Goal: Task Accomplishment & Management: Complete application form

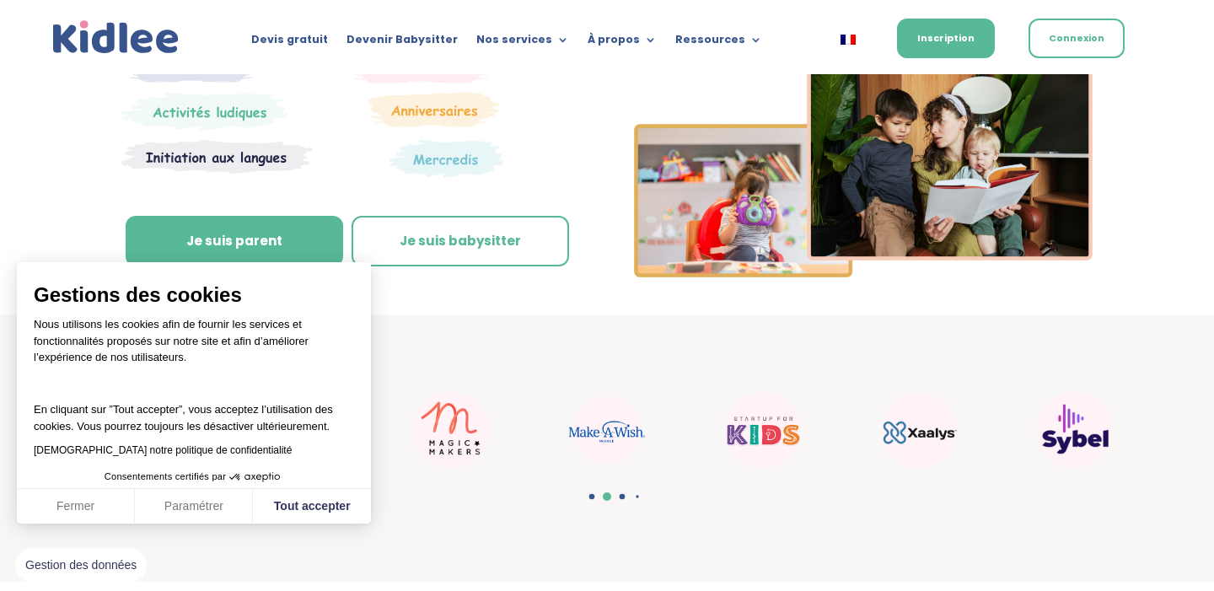
scroll to position [337, 0]
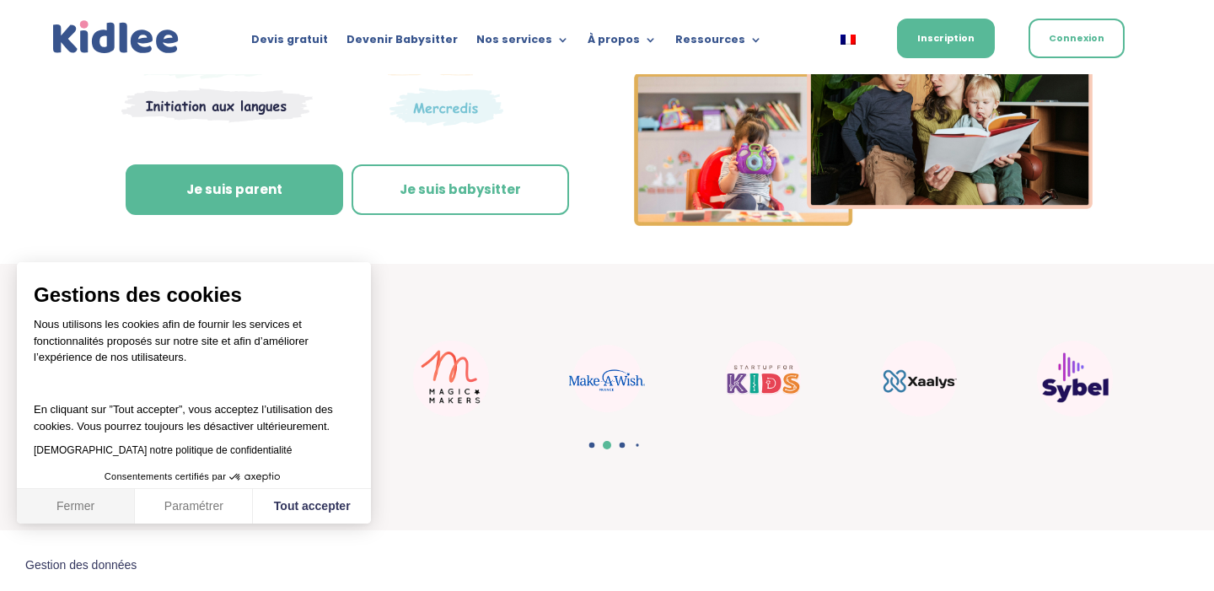
drag, startPoint x: 99, startPoint y: 511, endPoint x: 335, endPoint y: 335, distance: 294.5
click at [99, 511] on button "Fermer" at bounding box center [76, 506] width 118 height 35
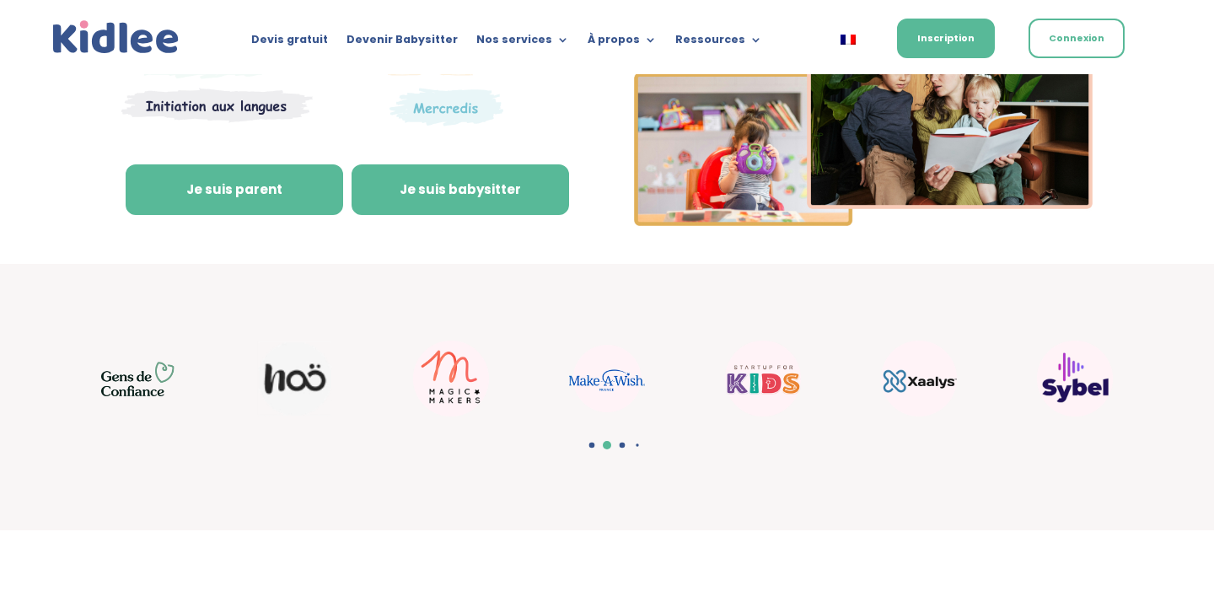
click at [473, 199] on link "Je suis babysitter" at bounding box center [459, 189] width 217 height 51
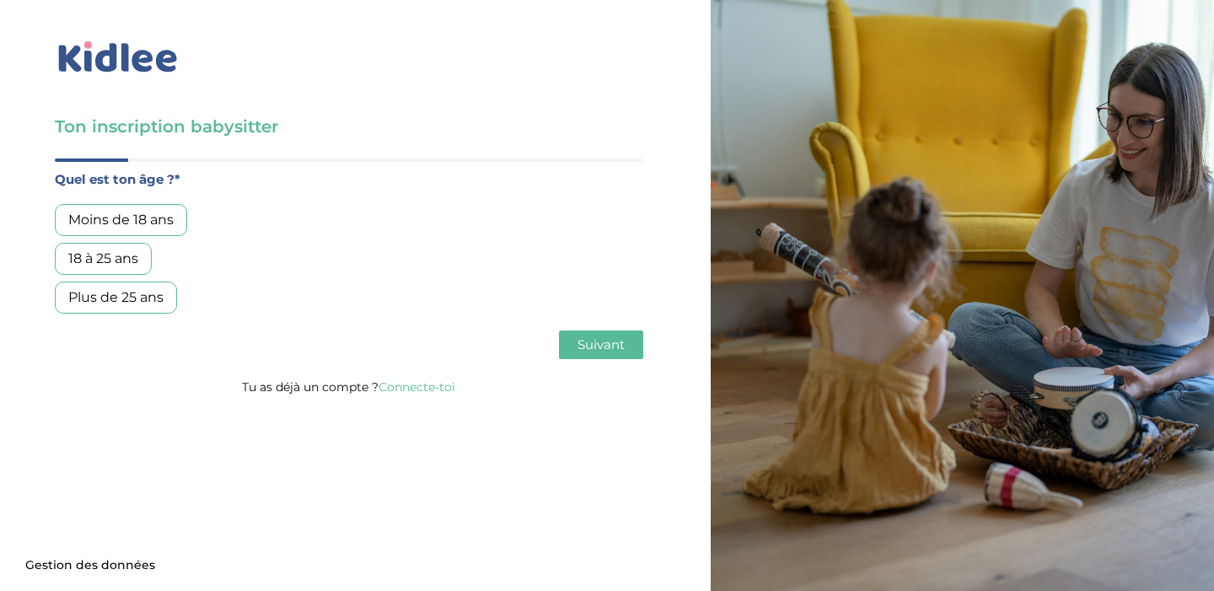
click at [135, 264] on div "18 à 25 ans" at bounding box center [103, 259] width 97 height 32
click at [619, 349] on span "Suivant" at bounding box center [600, 344] width 47 height 16
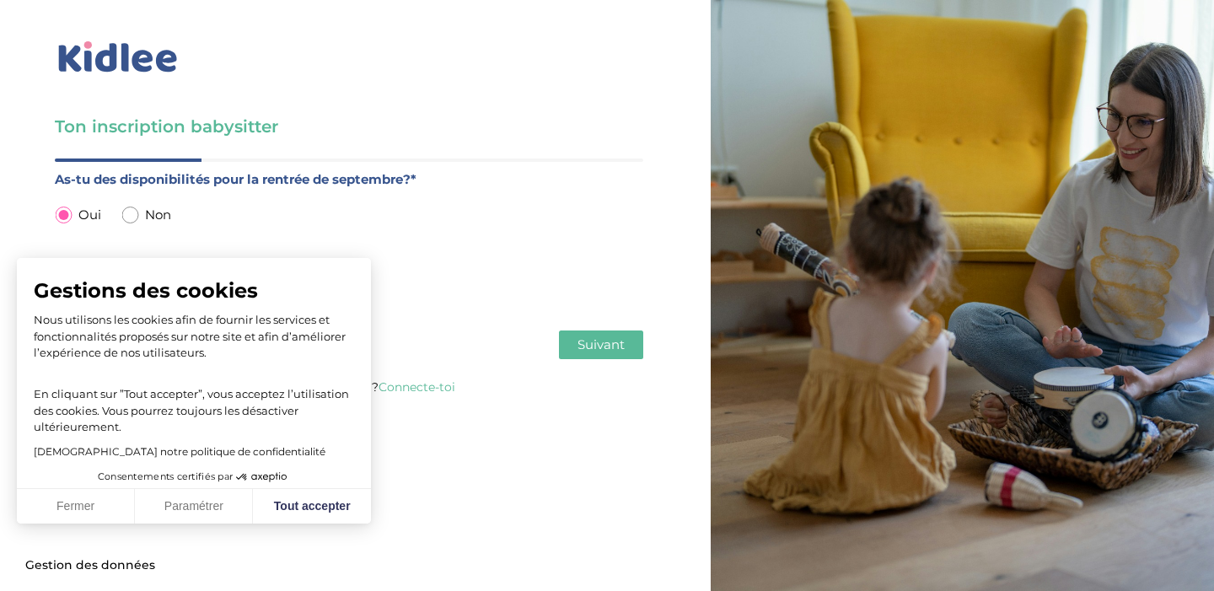
click at [600, 346] on span "Suivant" at bounding box center [600, 344] width 47 height 16
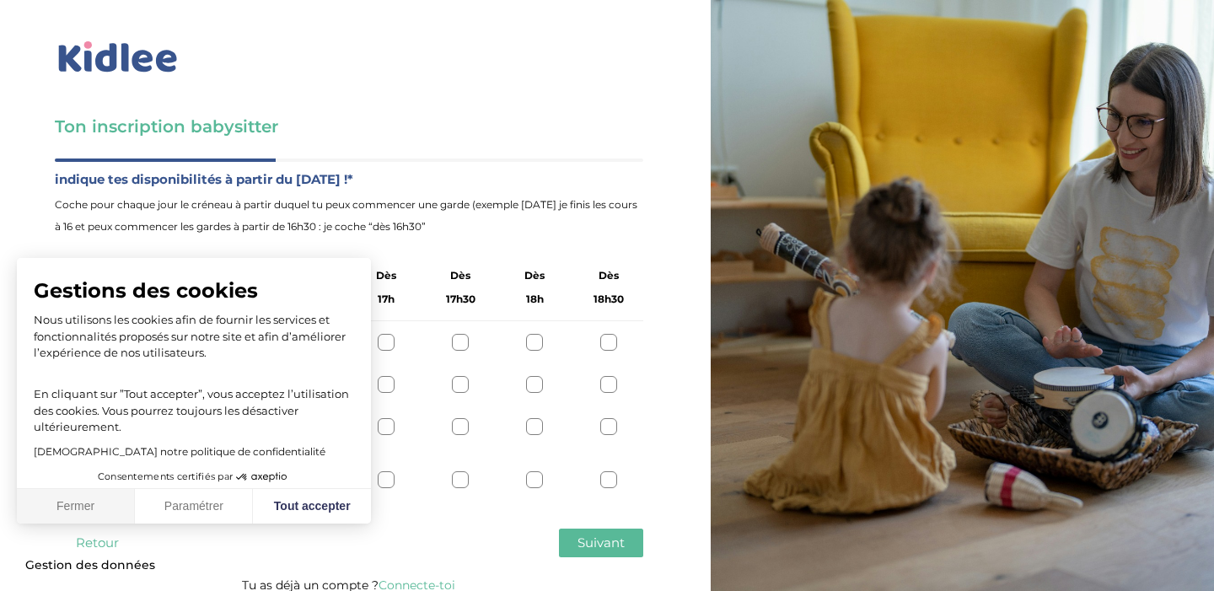
click at [54, 508] on button "Fermer" at bounding box center [76, 506] width 118 height 35
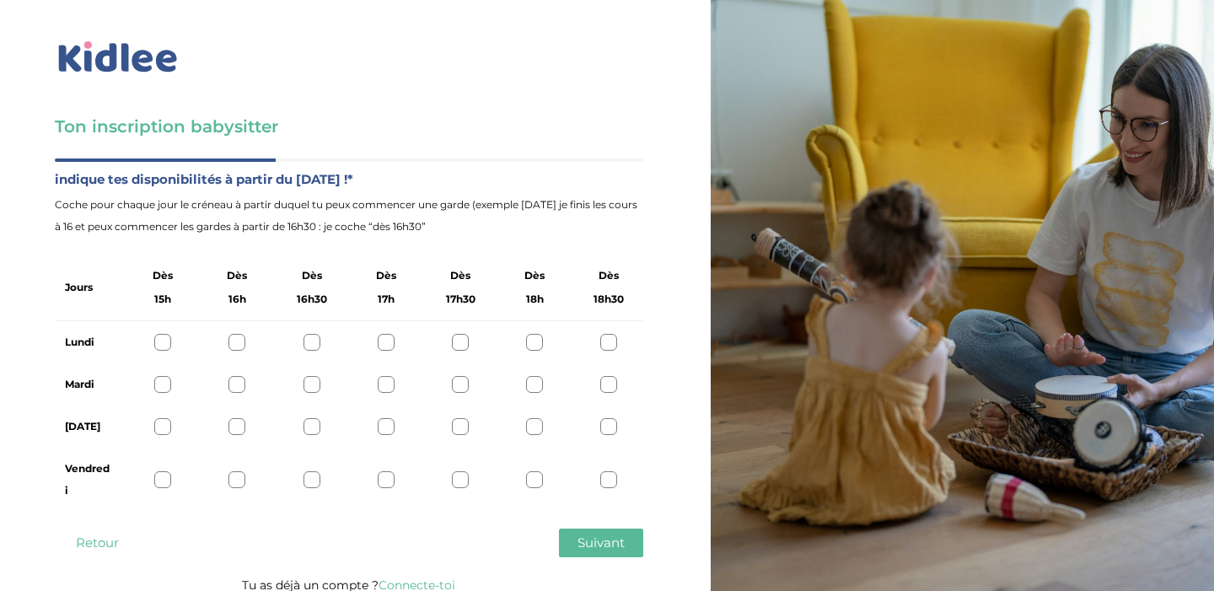
scroll to position [13, 0]
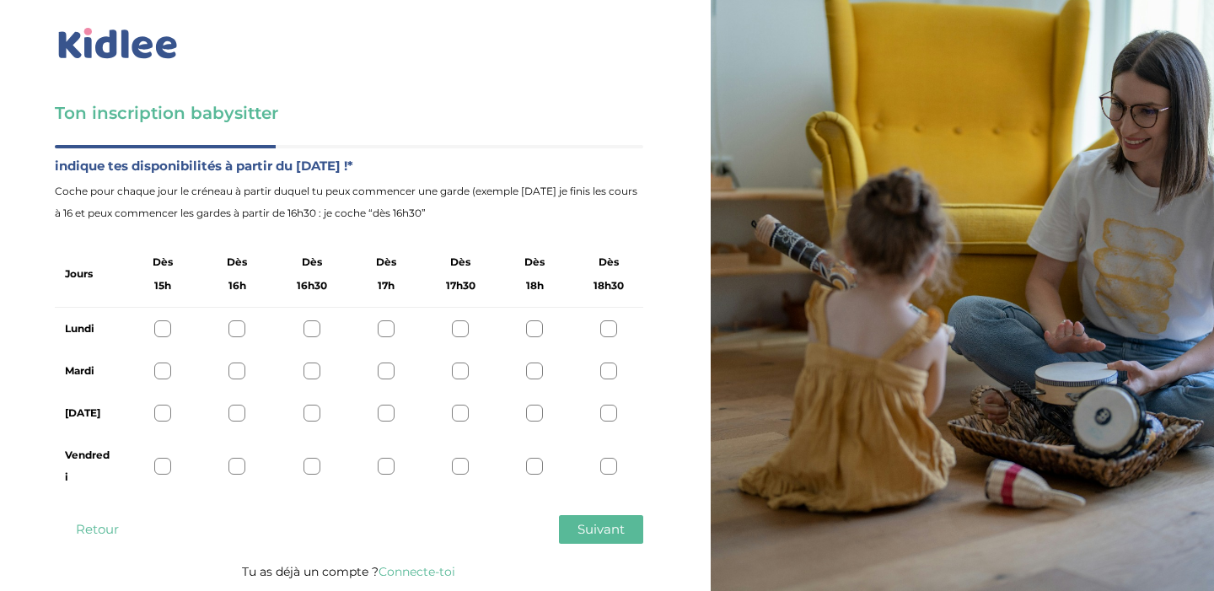
click at [539, 375] on div at bounding box center [534, 370] width 17 height 17
click at [457, 365] on div at bounding box center [460, 370] width 17 height 17
click at [163, 410] on div at bounding box center [162, 413] width 17 height 17
click at [612, 532] on span "Suivant" at bounding box center [600, 529] width 47 height 16
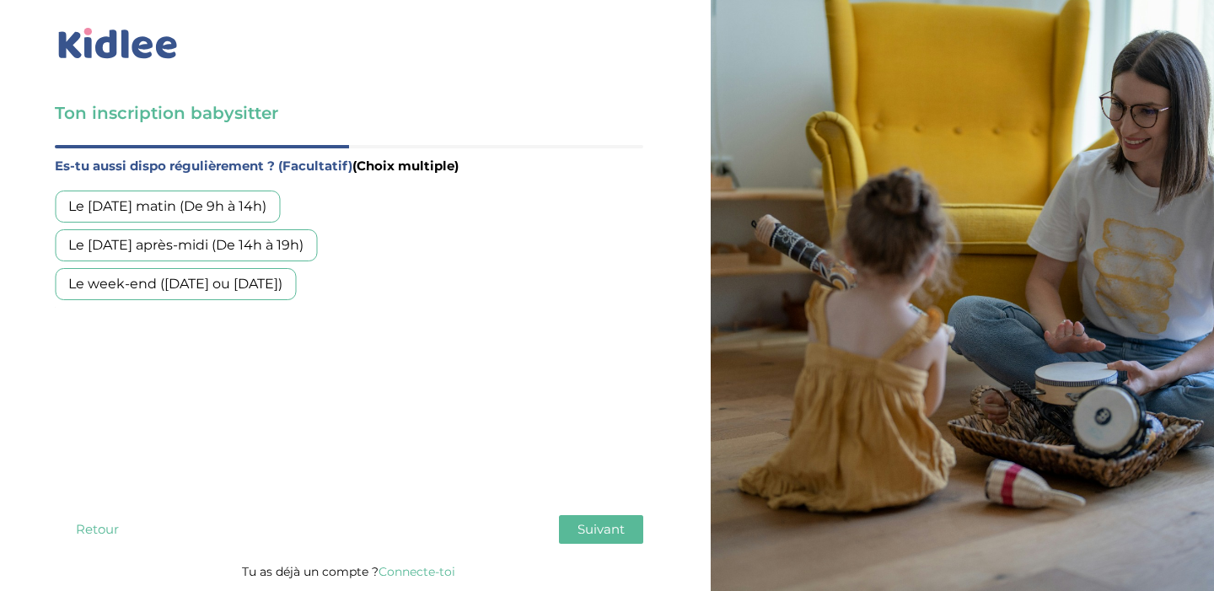
click at [281, 243] on div "Le mercredi après-midi (De 14h à 19h)" at bounding box center [186, 245] width 262 height 32
click at [279, 288] on div "Le week-end (samedi ou dimanche)" at bounding box center [175, 284] width 241 height 32
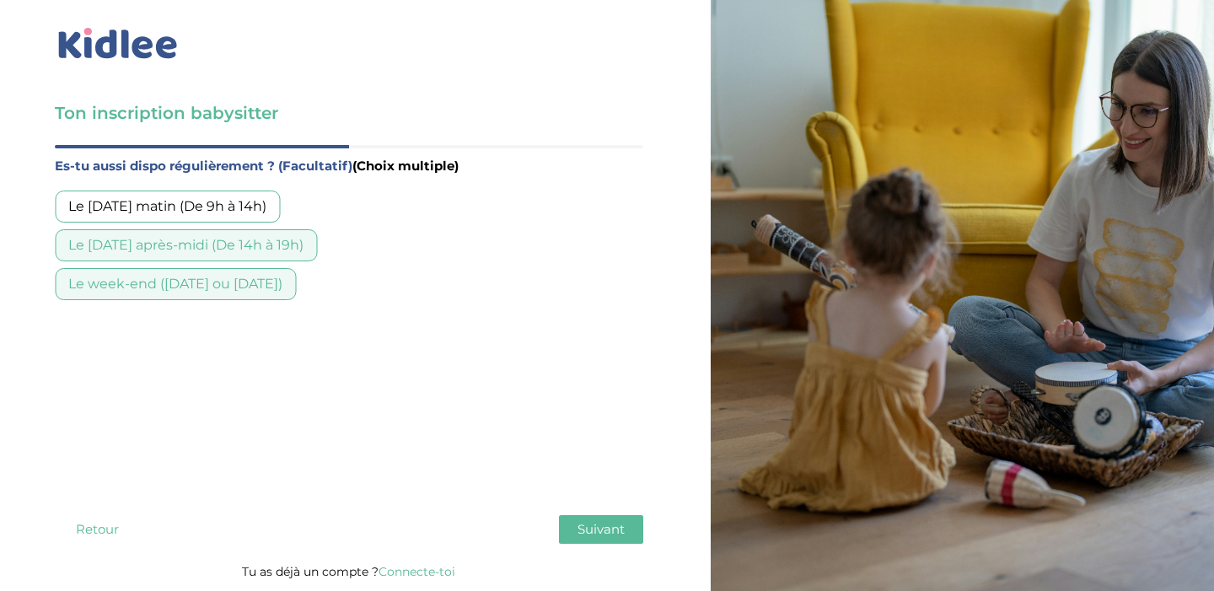
click at [609, 539] on button "Suivant" at bounding box center [601, 529] width 84 height 29
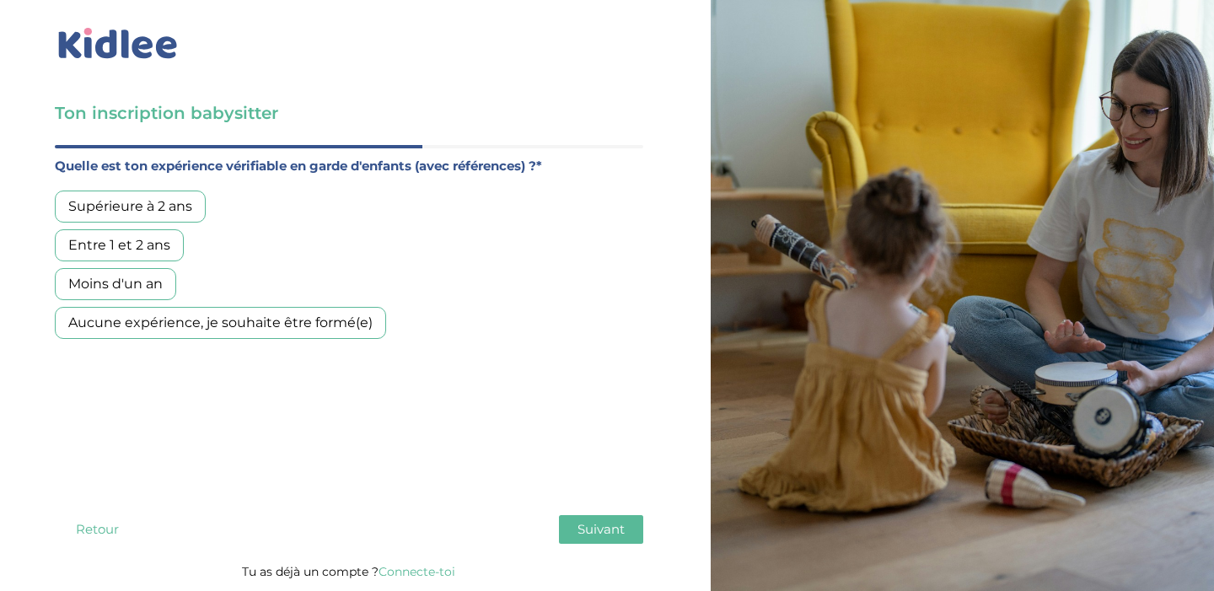
click at [155, 286] on div "Moins d'un an" at bounding box center [115, 284] width 121 height 32
click at [614, 532] on span "Suivant" at bounding box center [600, 529] width 47 height 16
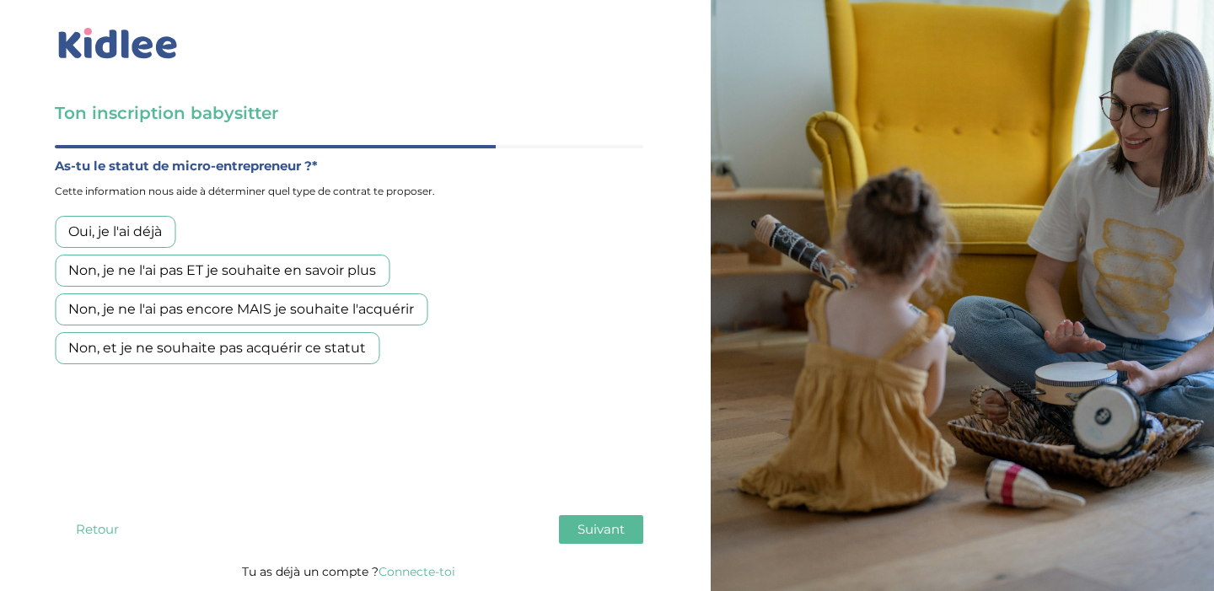
click at [350, 272] on div "Non, je ne l'ai pas ET je souhaite en savoir plus" at bounding box center [222, 271] width 335 height 32
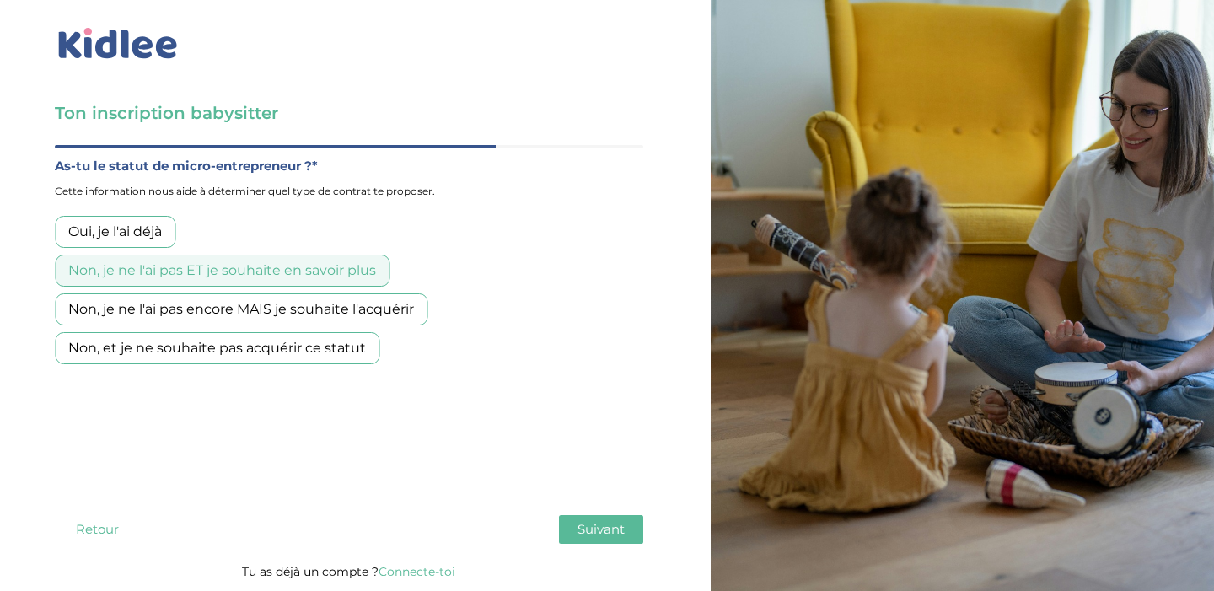
click at [599, 535] on span "Suivant" at bounding box center [600, 529] width 47 height 16
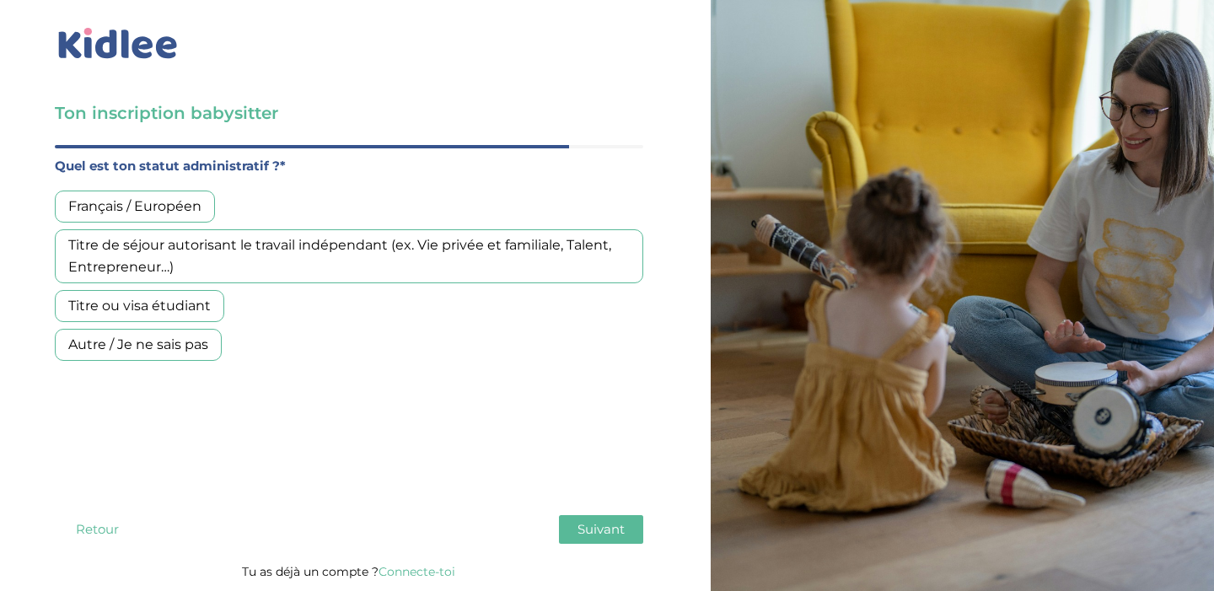
click at [211, 208] on div "Français / Européen" at bounding box center [135, 206] width 160 height 32
click at [607, 538] on button "Suivant" at bounding box center [601, 529] width 84 height 29
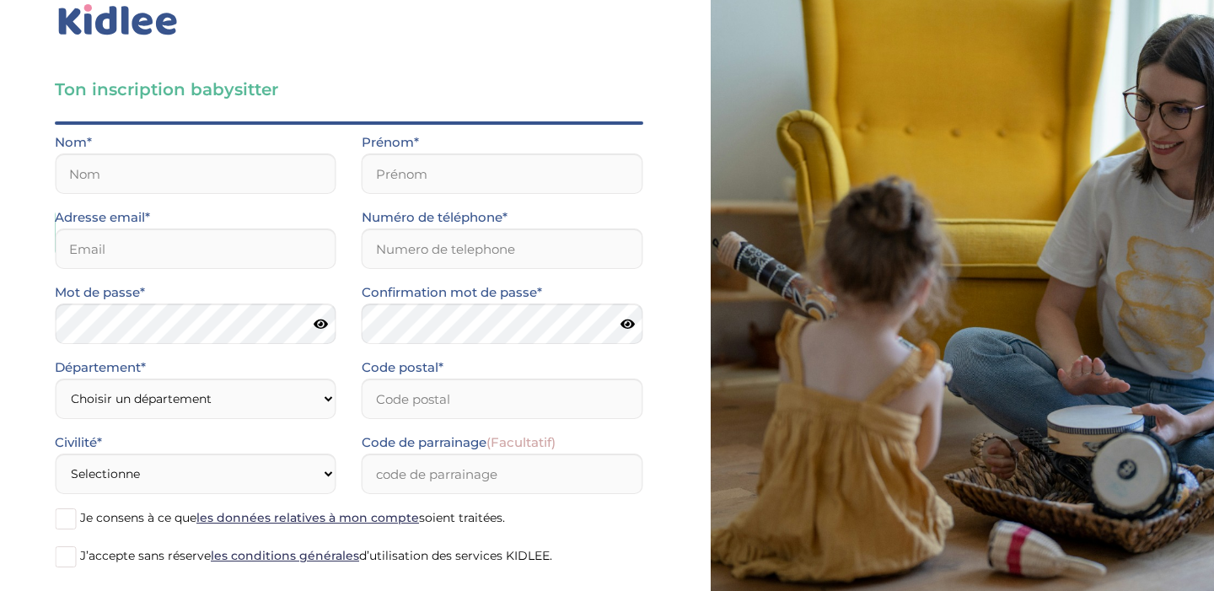
scroll to position [0, 0]
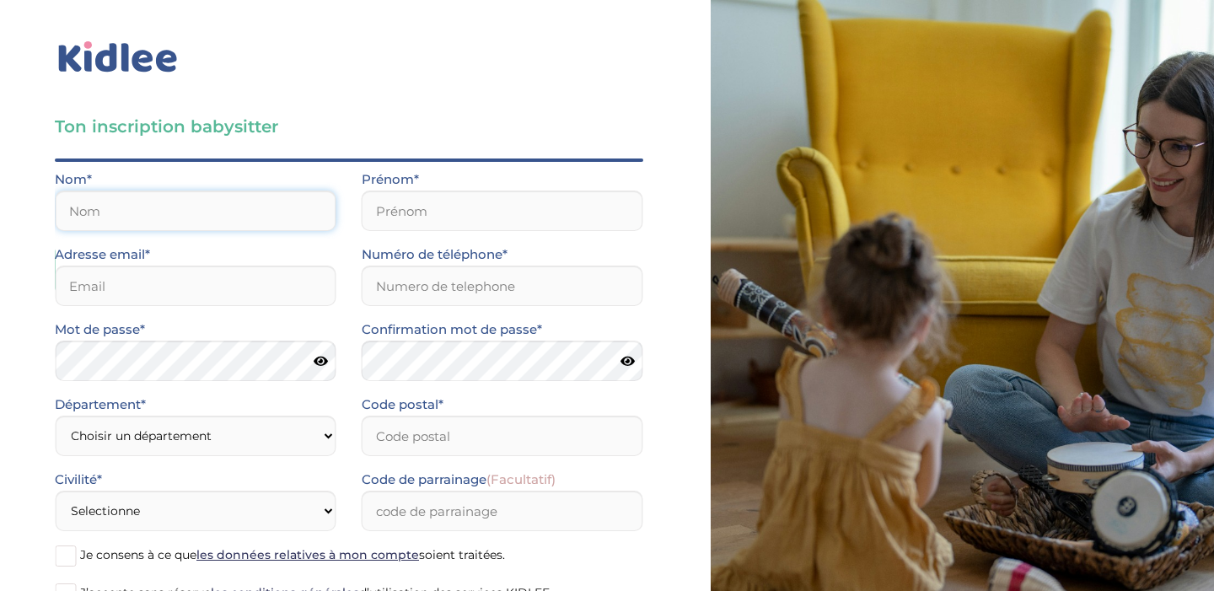
click at [259, 212] on input "text" at bounding box center [195, 210] width 281 height 40
type input "Guilbert"
type input "Paul"
type input "paulguilbert2006@gmail.com"
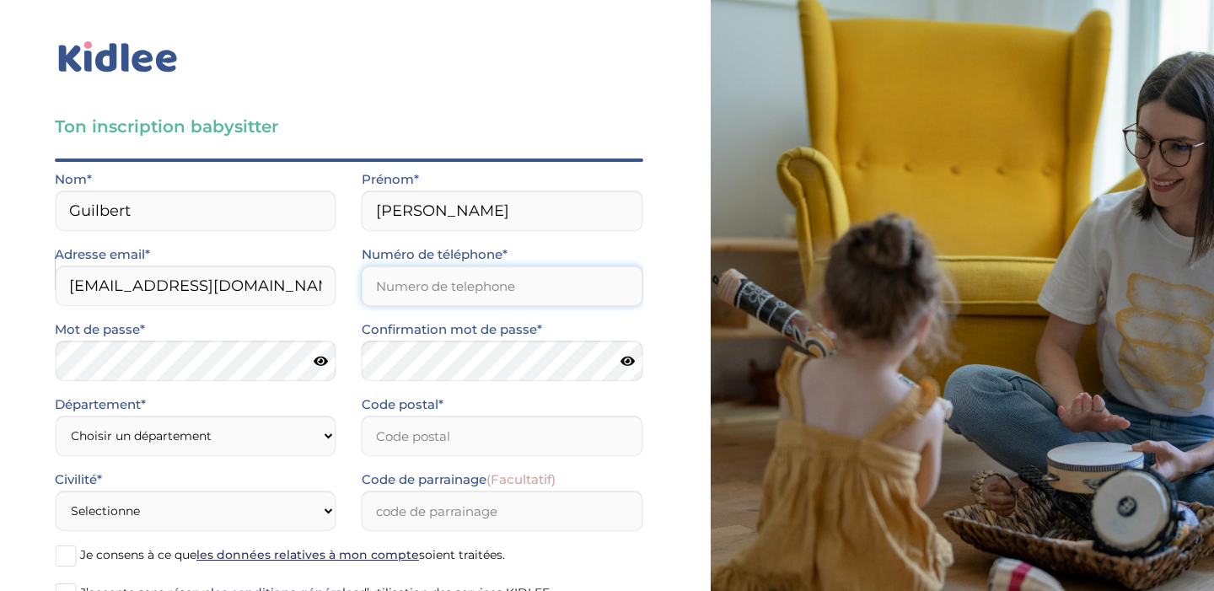
type input "0769828888"
type input "75020"
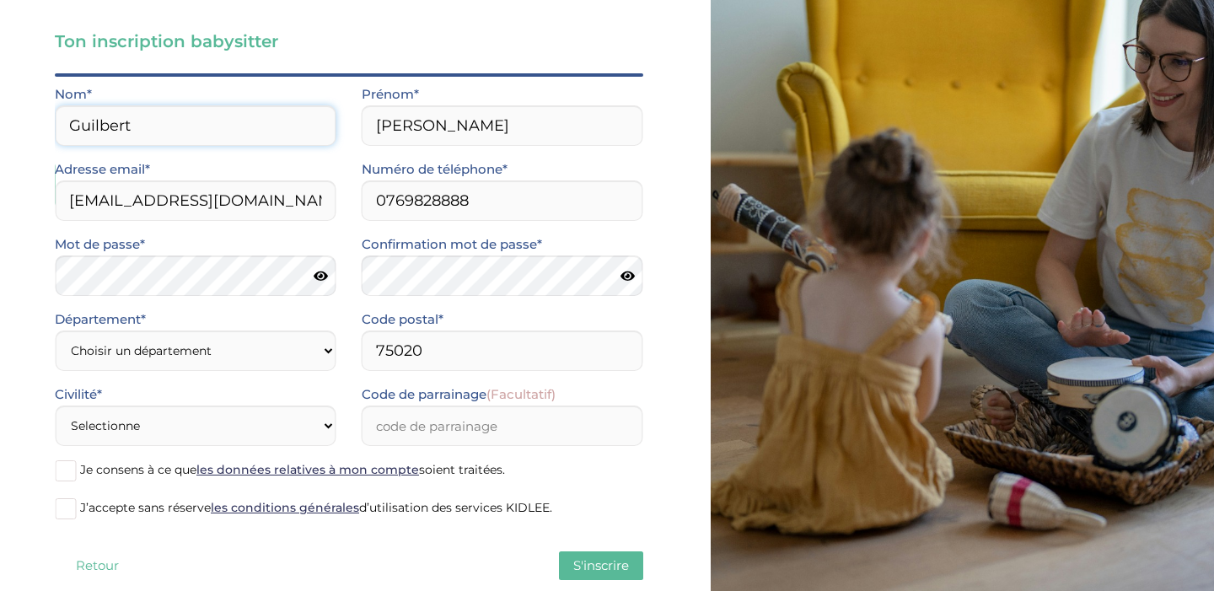
scroll to position [99, 0]
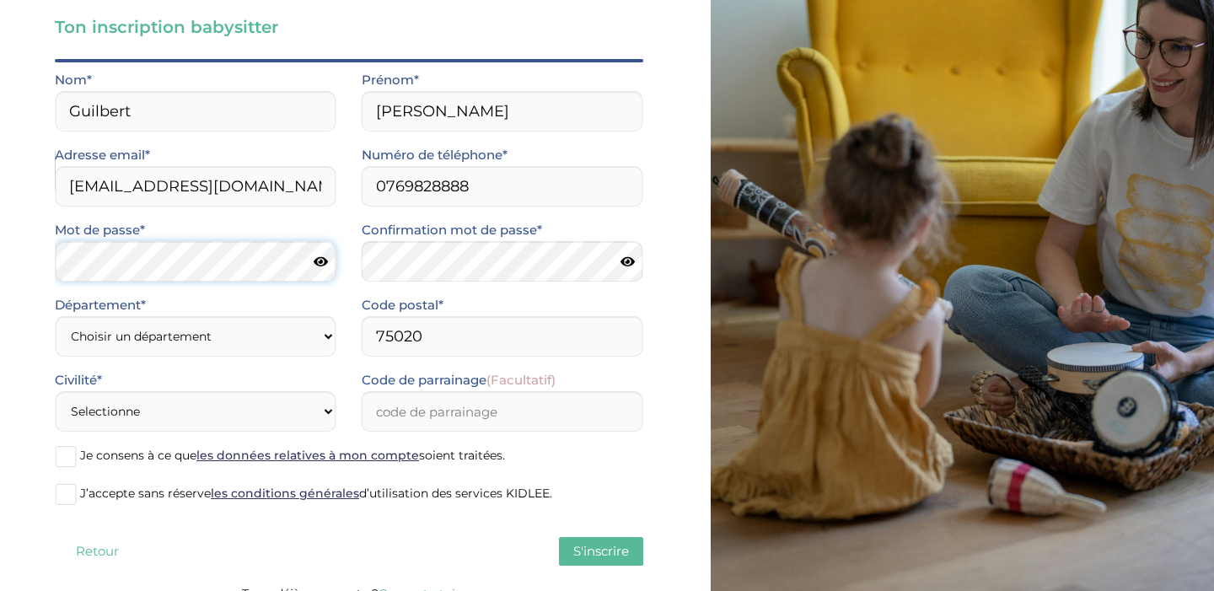
click at [313, 263] on div at bounding box center [195, 261] width 281 height 40
click at [321, 258] on icon at bounding box center [320, 261] width 14 height 13
click at [321, 258] on icon at bounding box center [320, 261] width 16 height 13
click at [627, 262] on icon at bounding box center [627, 261] width 14 height 13
click at [627, 262] on icon at bounding box center [627, 261] width 16 height 13
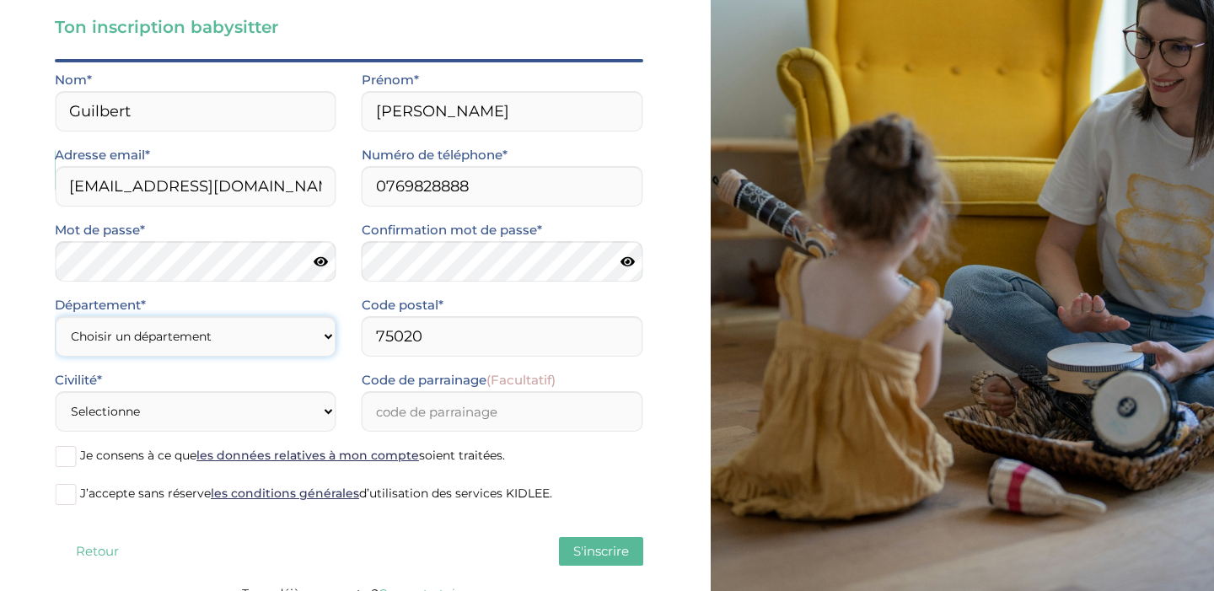
click at [206, 322] on select "Choisir un département Paris (75) Hauts-de-Seine (92) Yvelines (78) Val-de-Marn…" at bounding box center [195, 336] width 281 height 40
select select "75"
click at [196, 410] on select "Selectionne Mr Mme" at bounding box center [195, 411] width 281 height 40
select select "0"
click at [476, 423] on input "Code de parrainage (Facultatif)" at bounding box center [502, 411] width 281 height 40
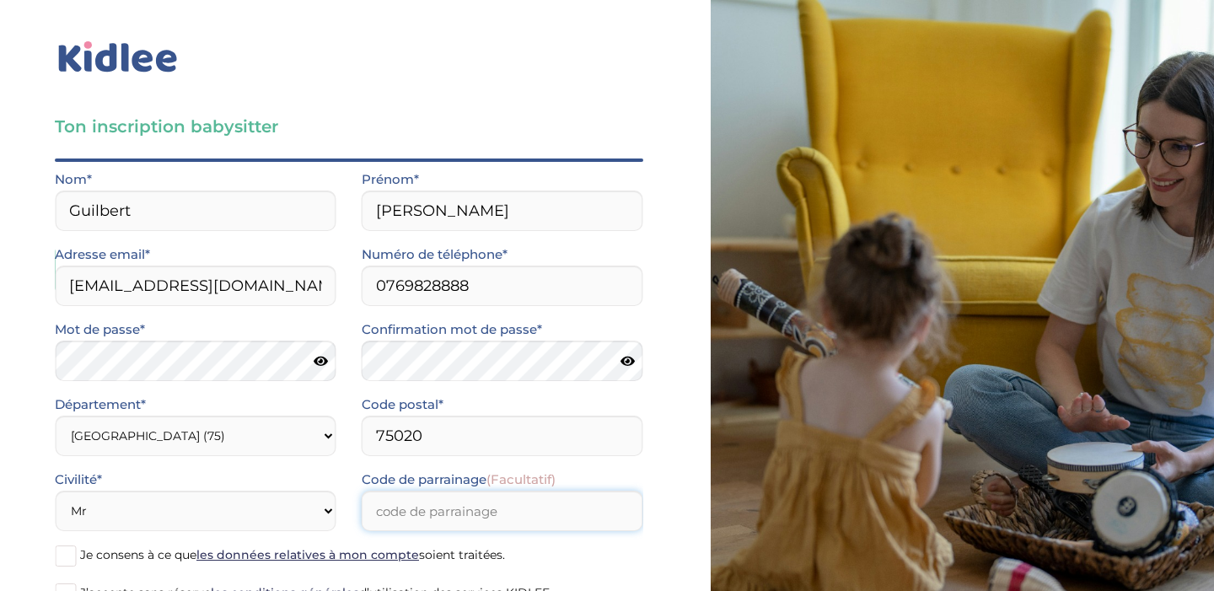
scroll to position [121, 0]
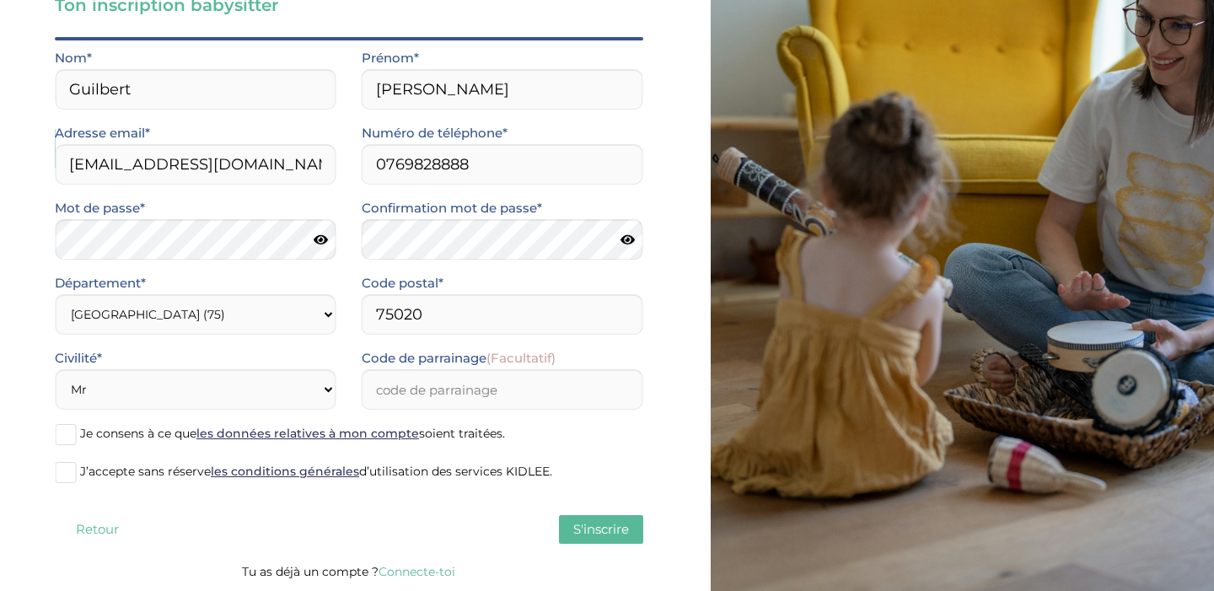
click at [74, 441] on span at bounding box center [65, 434] width 21 height 21
click at [0, 0] on input "Je consens à ce que les données relatives à mon compte soient traitées." at bounding box center [0, 0] width 0 height 0
click at [71, 469] on span at bounding box center [65, 472] width 21 height 21
click at [0, 0] on input "J’accepte sans réserve les conditions générales d’utilisation des services KIDL…" at bounding box center [0, 0] width 0 height 0
click at [610, 528] on span "S'inscrire" at bounding box center [601, 529] width 56 height 16
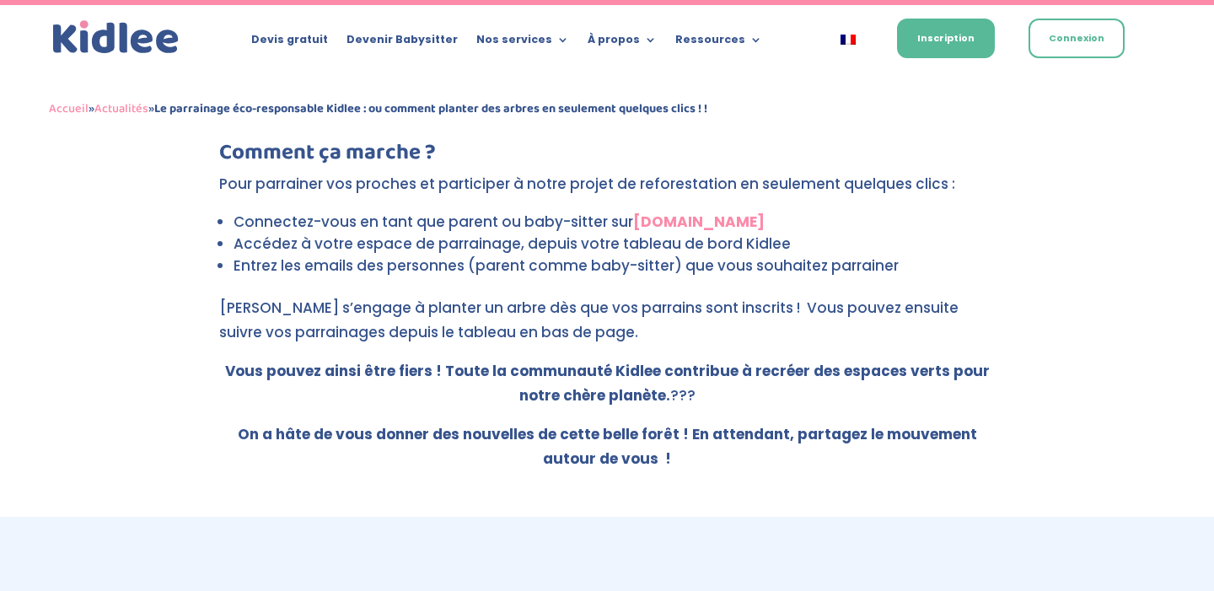
scroll to position [1856, 0]
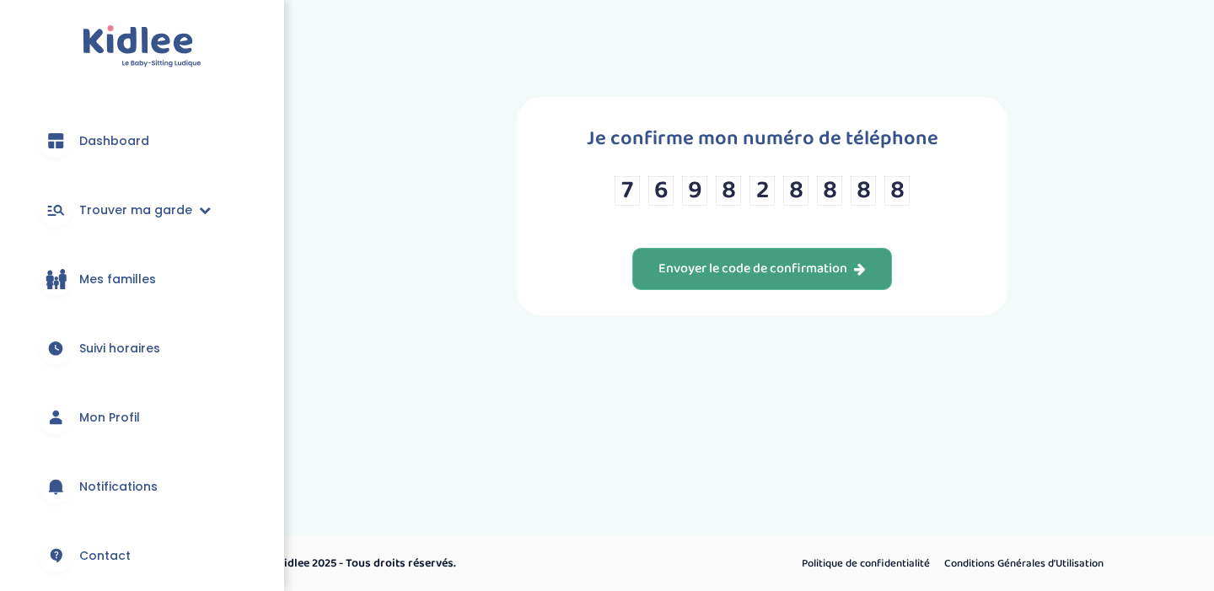
click at [733, 270] on div "Envoyer le code de confirmation" at bounding box center [761, 269] width 207 height 19
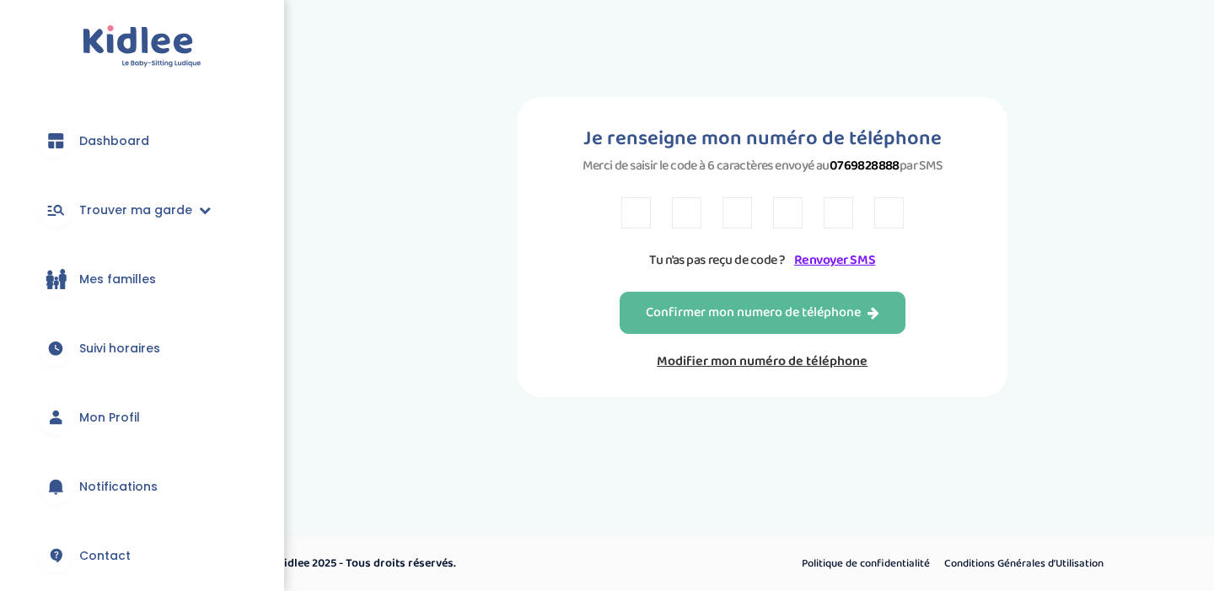
click at [630, 218] on input "text" at bounding box center [635, 212] width 29 height 31
type input "F"
type input "6"
type input "Y"
type input "E"
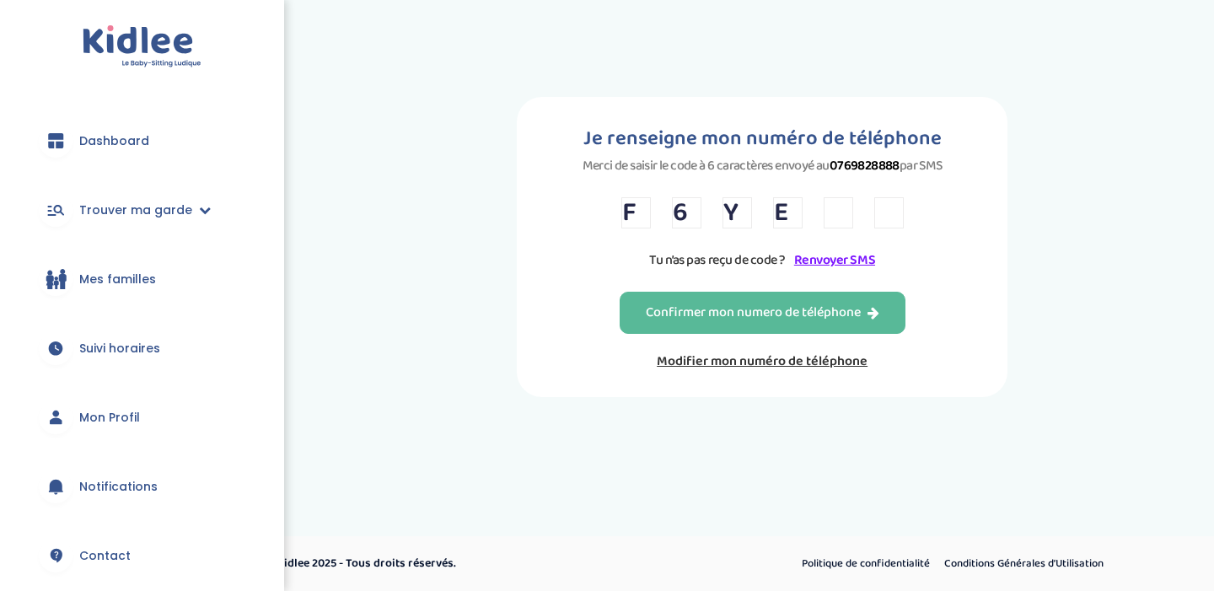
type input "9"
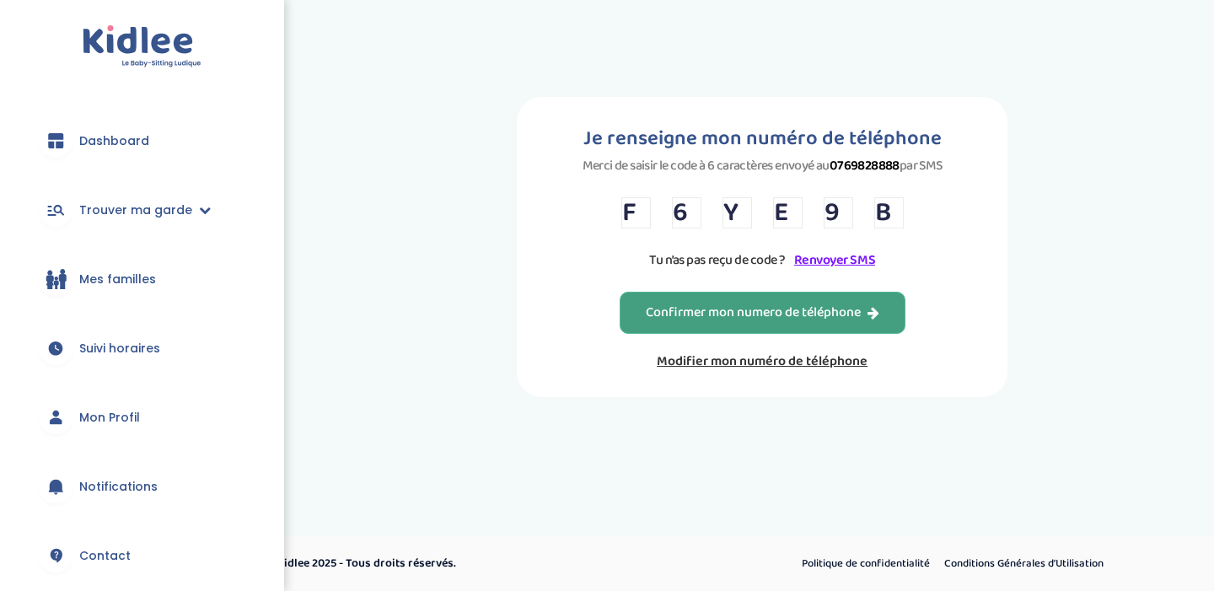
type input "B"
click at [841, 314] on div "Confirmer mon numero de téléphone" at bounding box center [762, 312] width 233 height 19
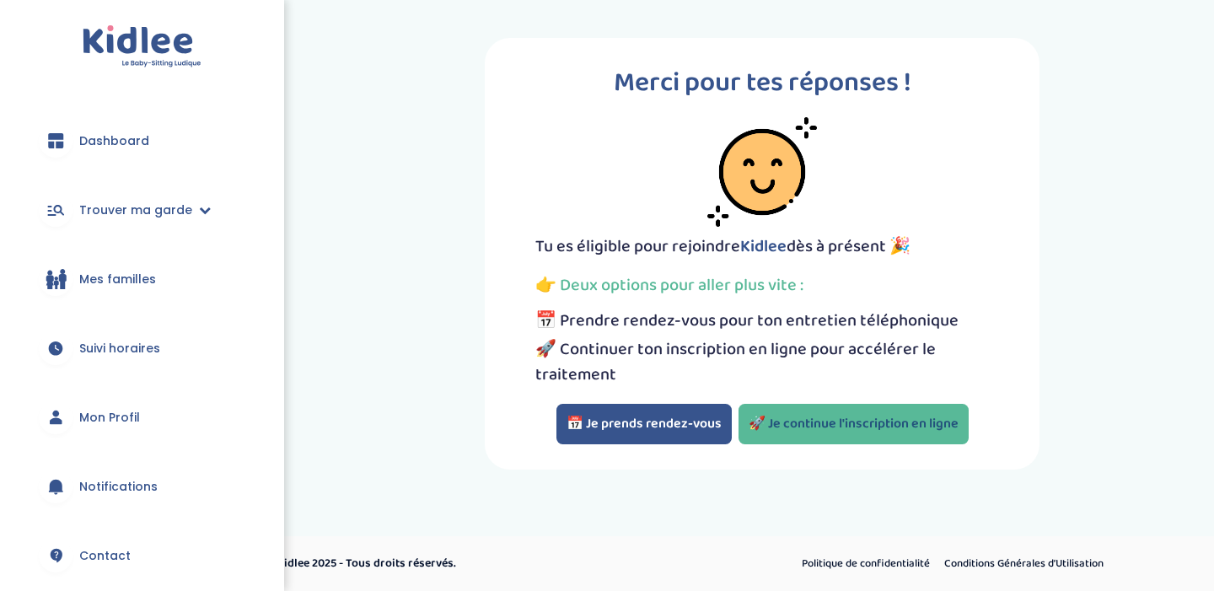
click at [796, 415] on link "🚀 Je continue l'inscription en ligne" at bounding box center [853, 424] width 230 height 40
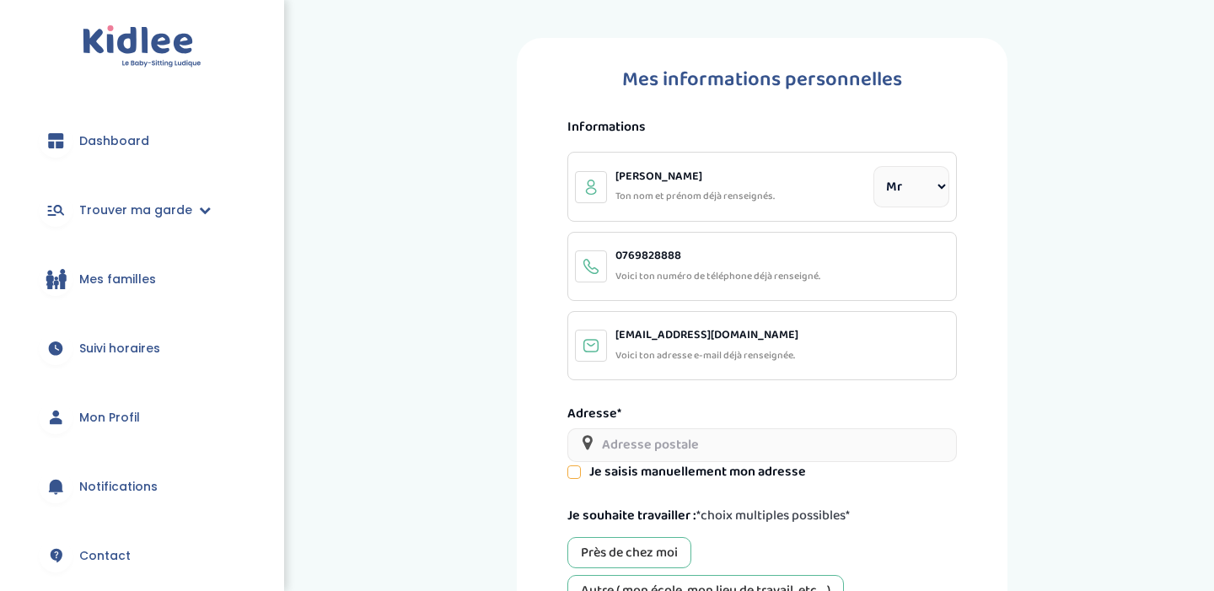
select select "0"
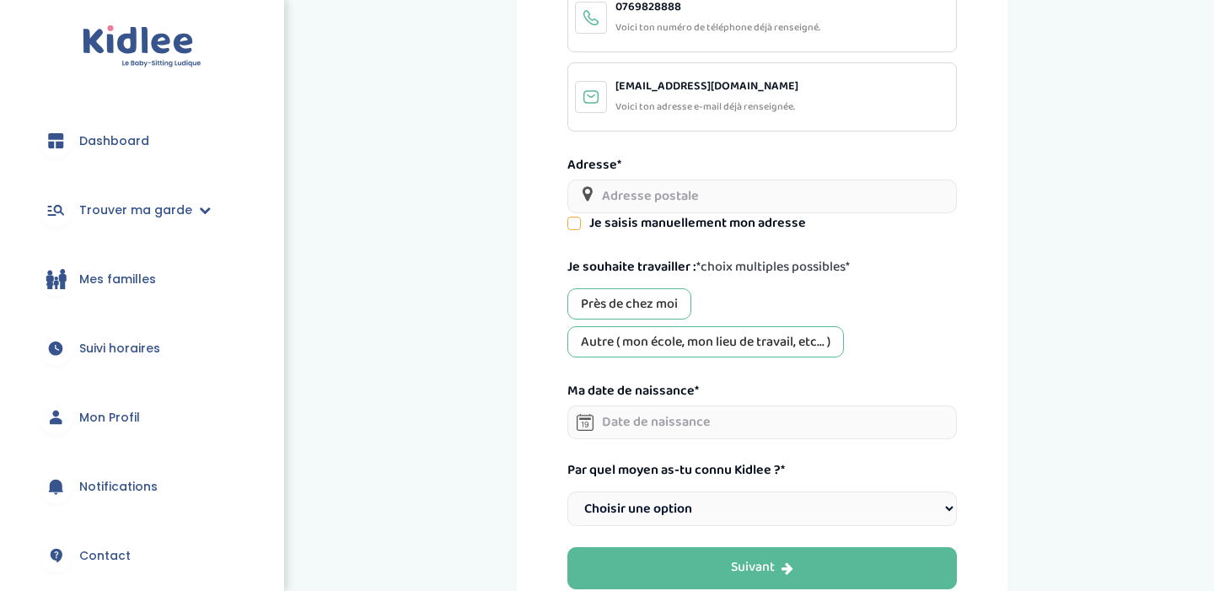
scroll to position [250, 0]
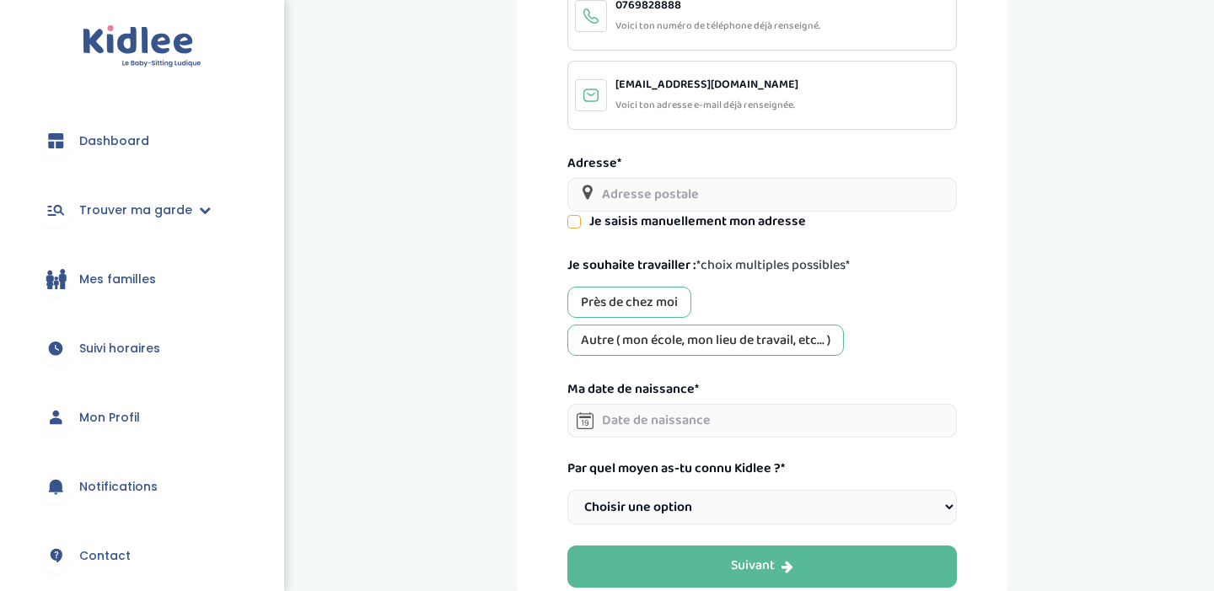
click at [700, 201] on input "text" at bounding box center [761, 195] width 389 height 34
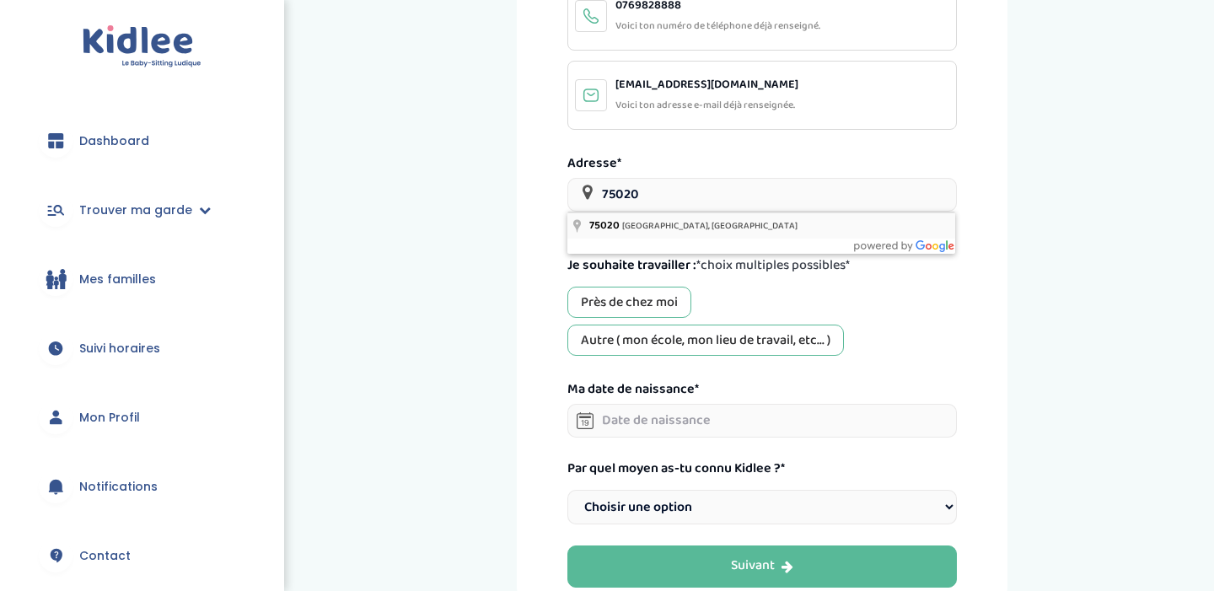
type input "75020 Paris, France"
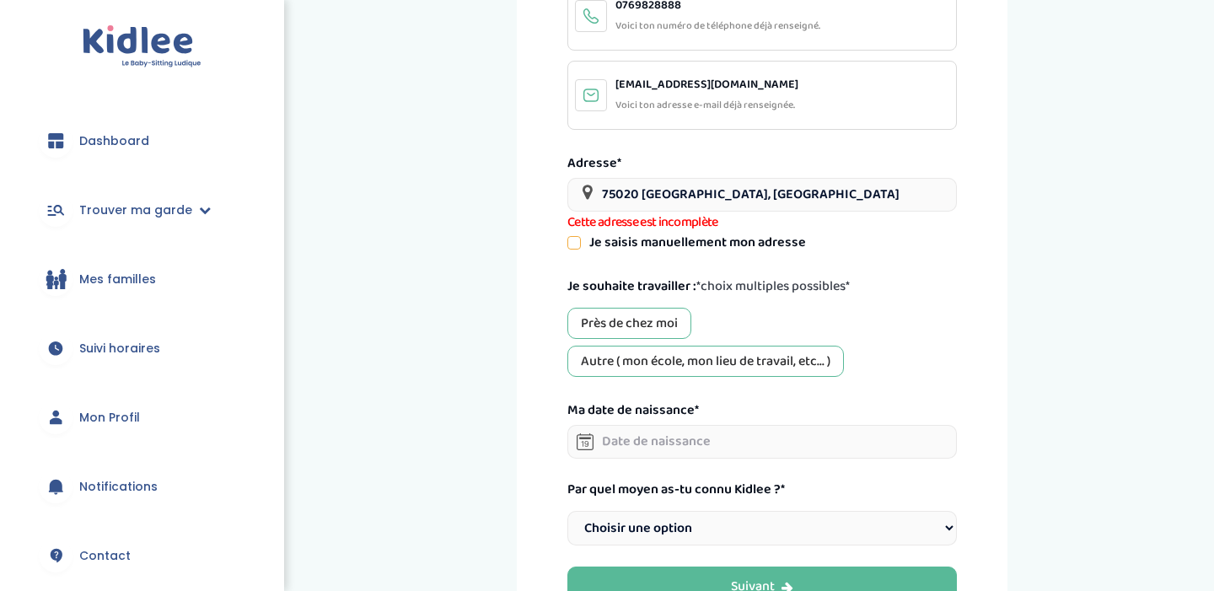
click at [729, 242] on label "Je saisis manuellement mon adresse" at bounding box center [697, 243] width 217 height 20
click at [570, 237] on icon at bounding box center [573, 242] width 13 height 13
select select "Paris"
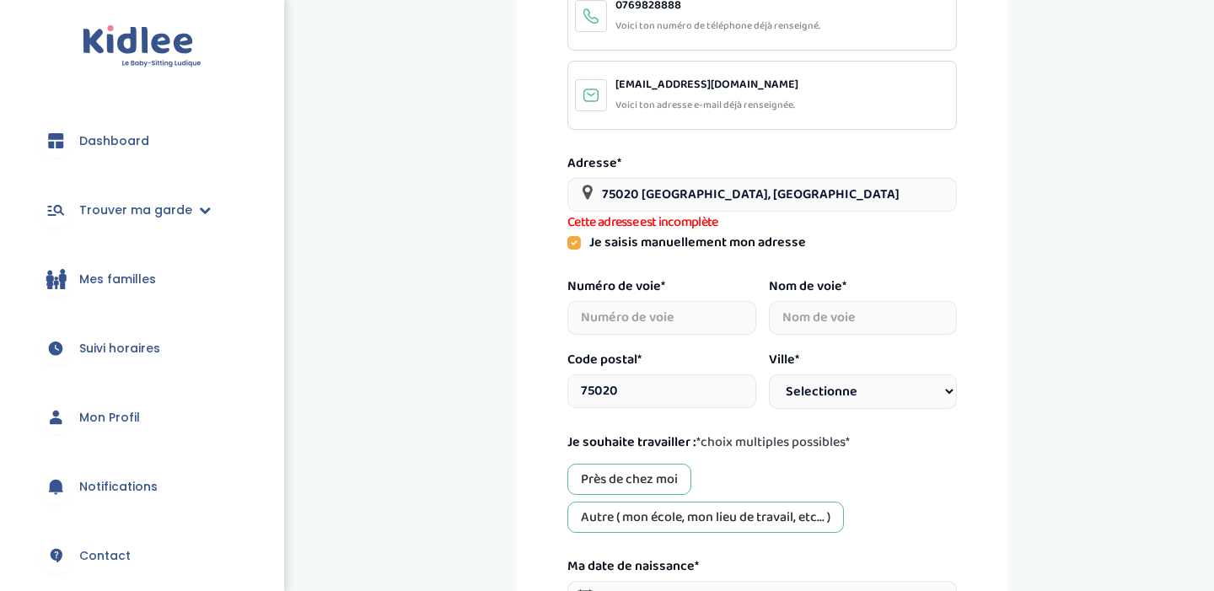
click at [576, 241] on icon at bounding box center [573, 242] width 13 height 13
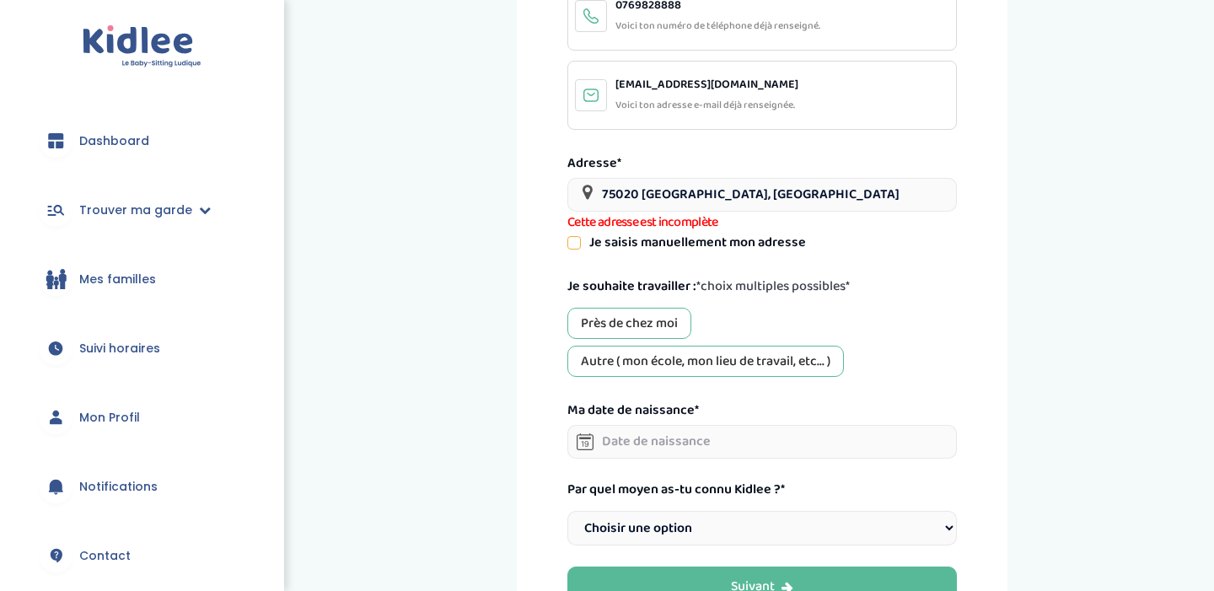
click at [767, 214] on span "Cette adresse est incomplète" at bounding box center [761, 222] width 389 height 21
click at [767, 204] on input "75020 Paris, France" at bounding box center [761, 195] width 389 height 34
click at [876, 249] on div "Je saisis manuellement mon adresse" at bounding box center [761, 243] width 389 height 20
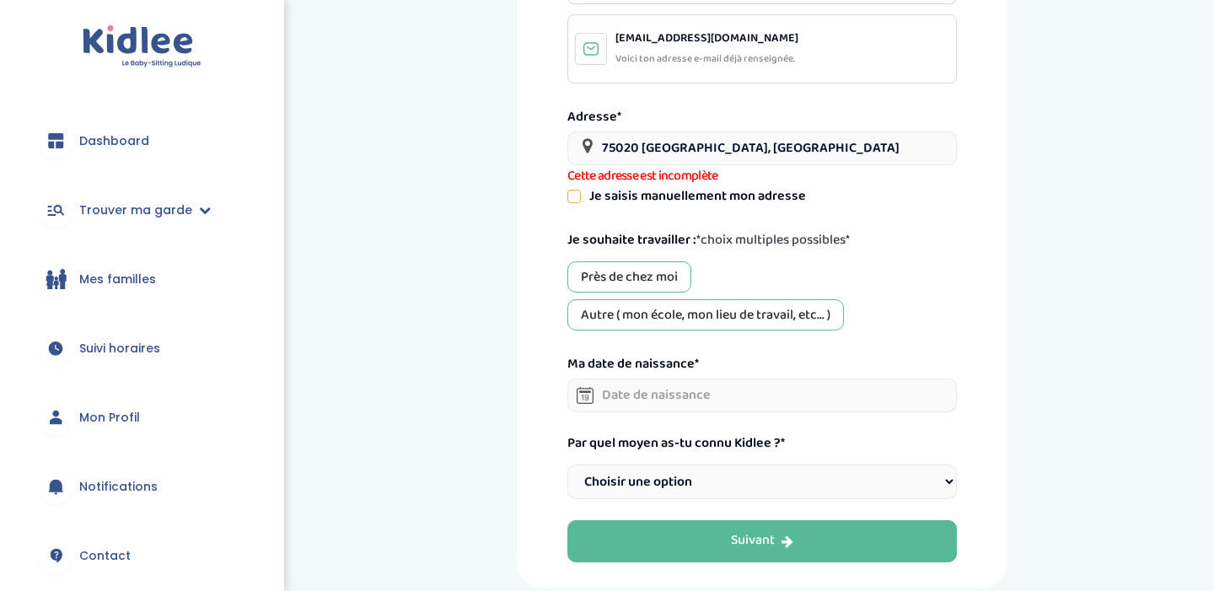
scroll to position [309, 0]
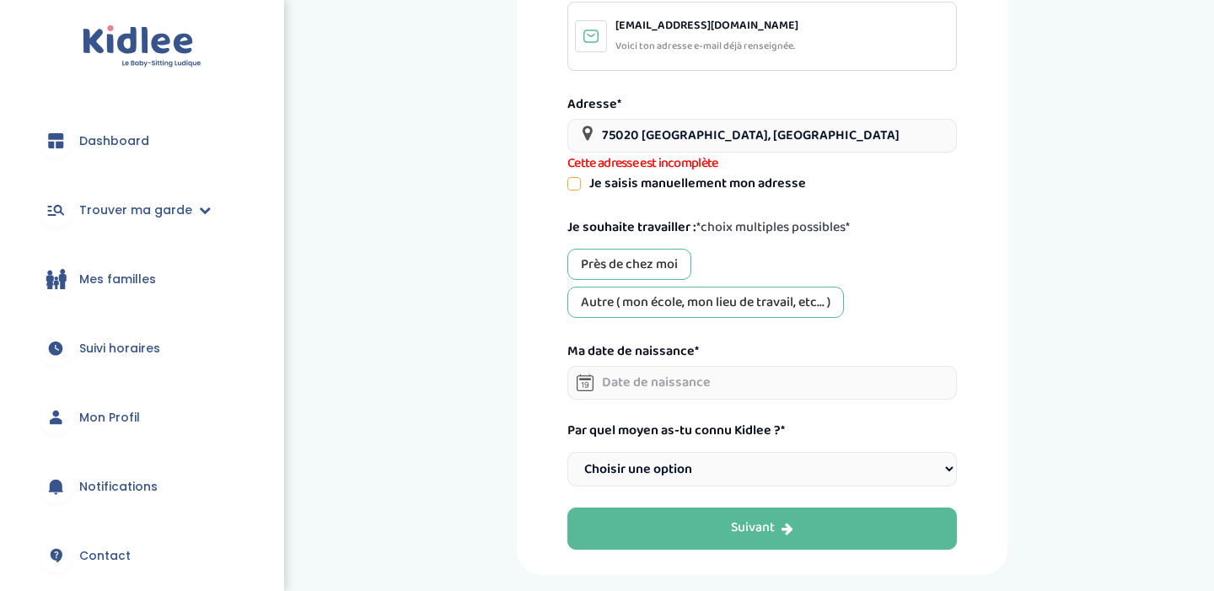
click at [672, 269] on div "Près de chez moi" at bounding box center [629, 264] width 124 height 31
click at [679, 300] on div "Autre ( mon école, mon lieu de travail, etc... )" at bounding box center [705, 302] width 276 height 31
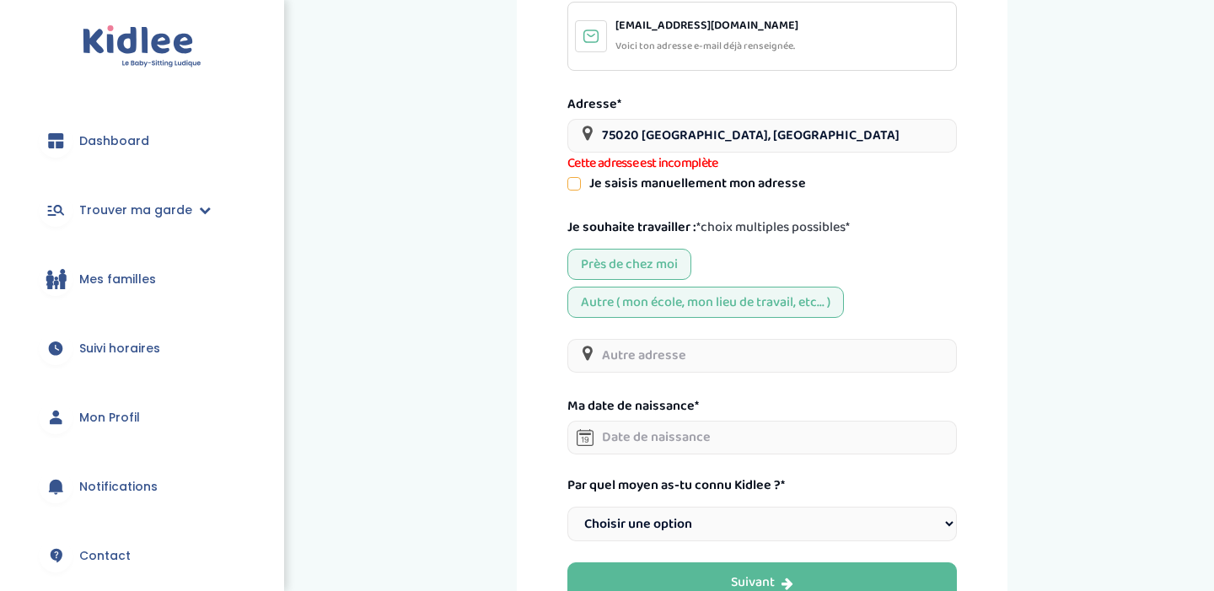
click at [712, 353] on input "text" at bounding box center [761, 356] width 389 height 34
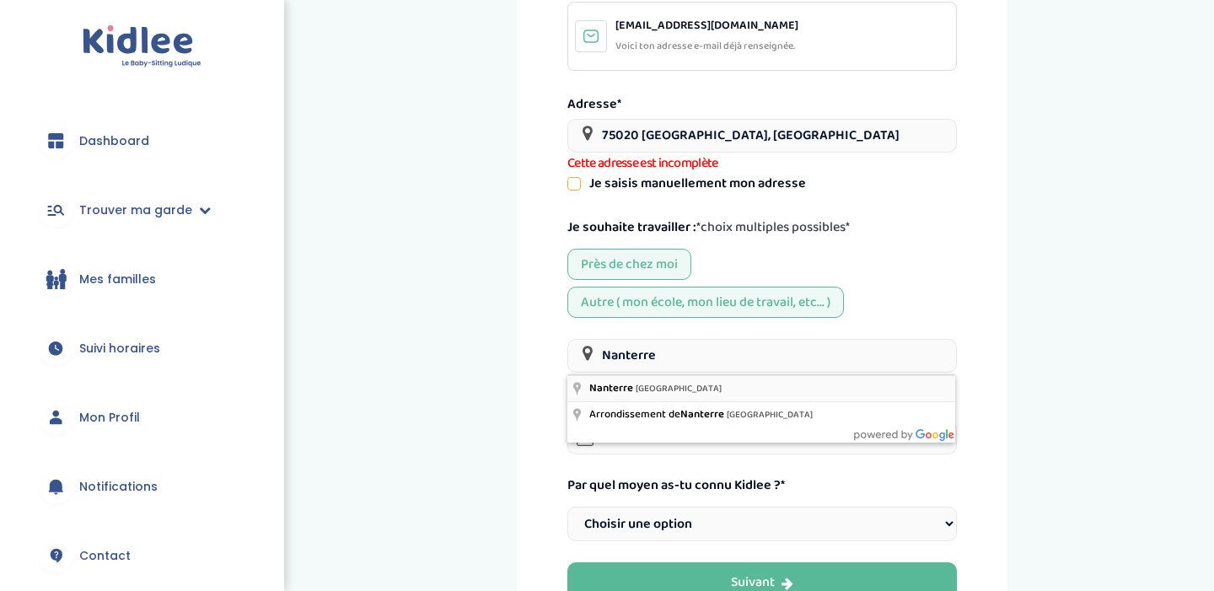
type input "Nanterre, France"
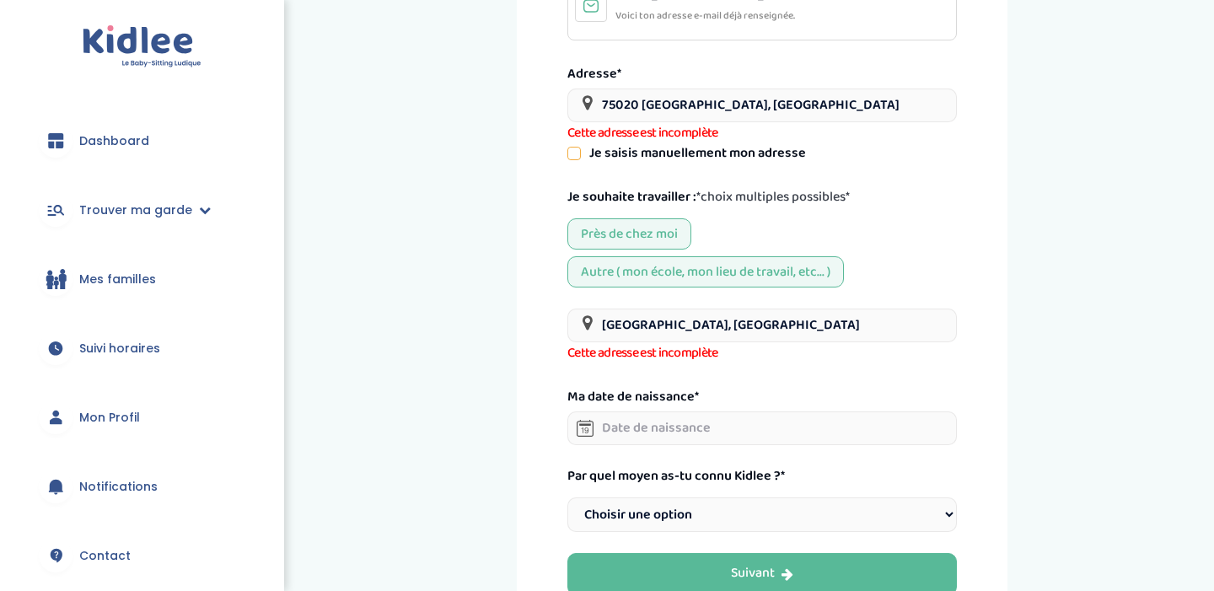
scroll to position [346, 0]
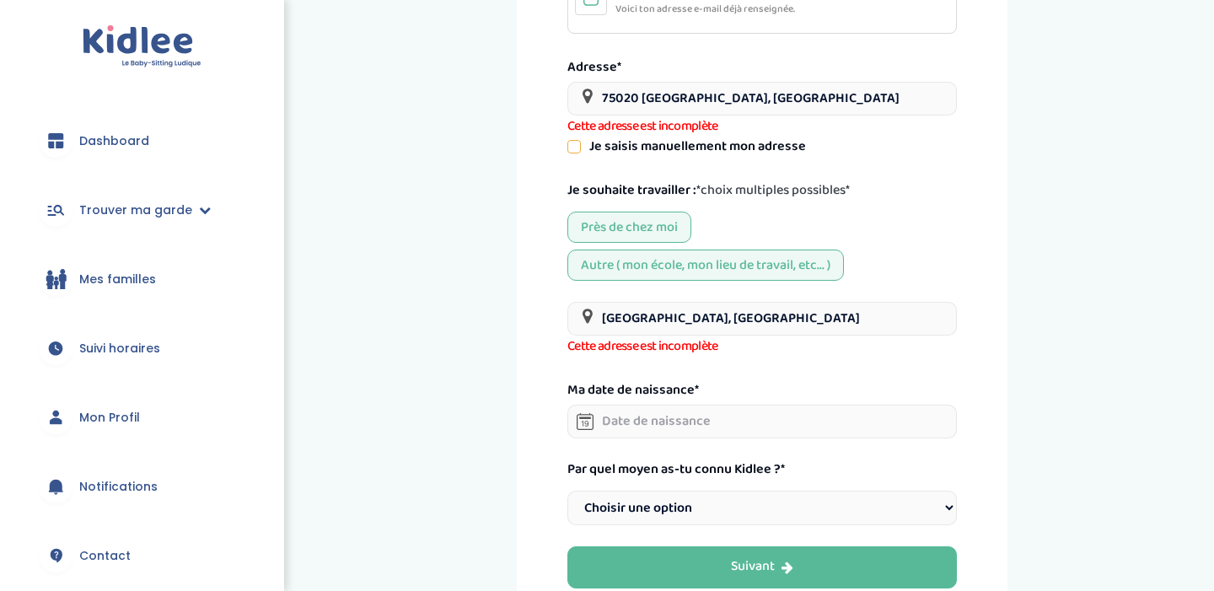
click at [784, 425] on input "text" at bounding box center [761, 422] width 389 height 34
click at [740, 95] on input "75020 Paris, France" at bounding box center [761, 99] width 389 height 34
drag, startPoint x: 740, startPoint y: 95, endPoint x: 639, endPoint y: 95, distance: 101.1
click at [639, 95] on input "75020 Paris, France" at bounding box center [761, 99] width 389 height 34
type input "7"
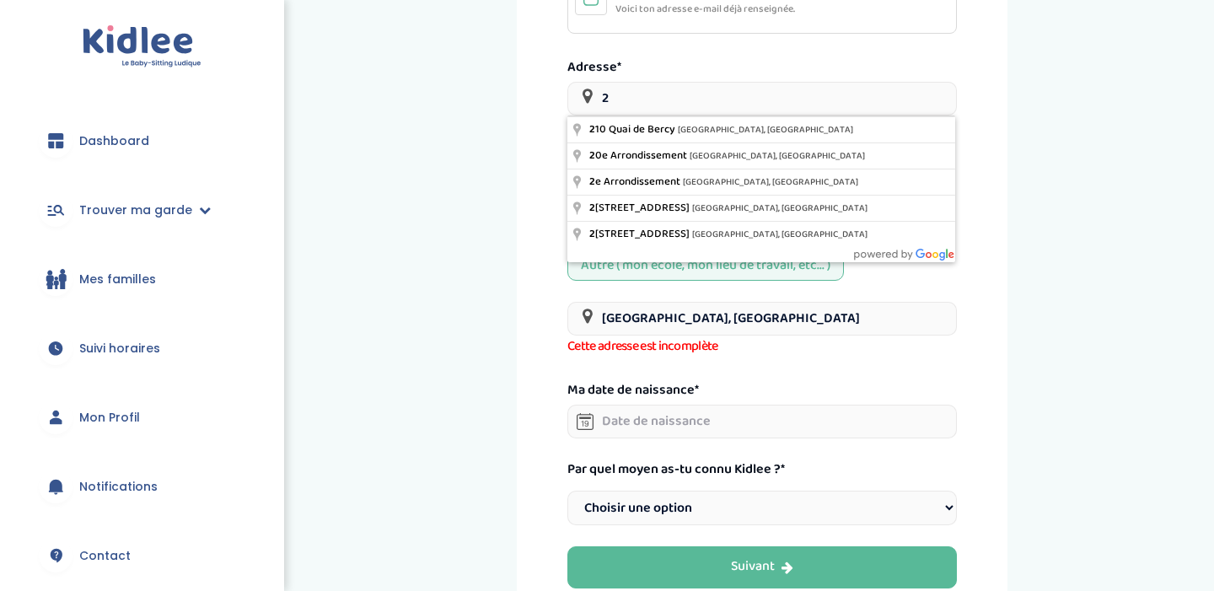
type input "26 rue florian"
click at [494, 116] on div "Mes informations personnelles Informations Guilbert Paul Ton nom et prénom déjà…" at bounding box center [761, 153] width 817 height 922
click at [720, 91] on input "26 rue florian" at bounding box center [761, 99] width 389 height 34
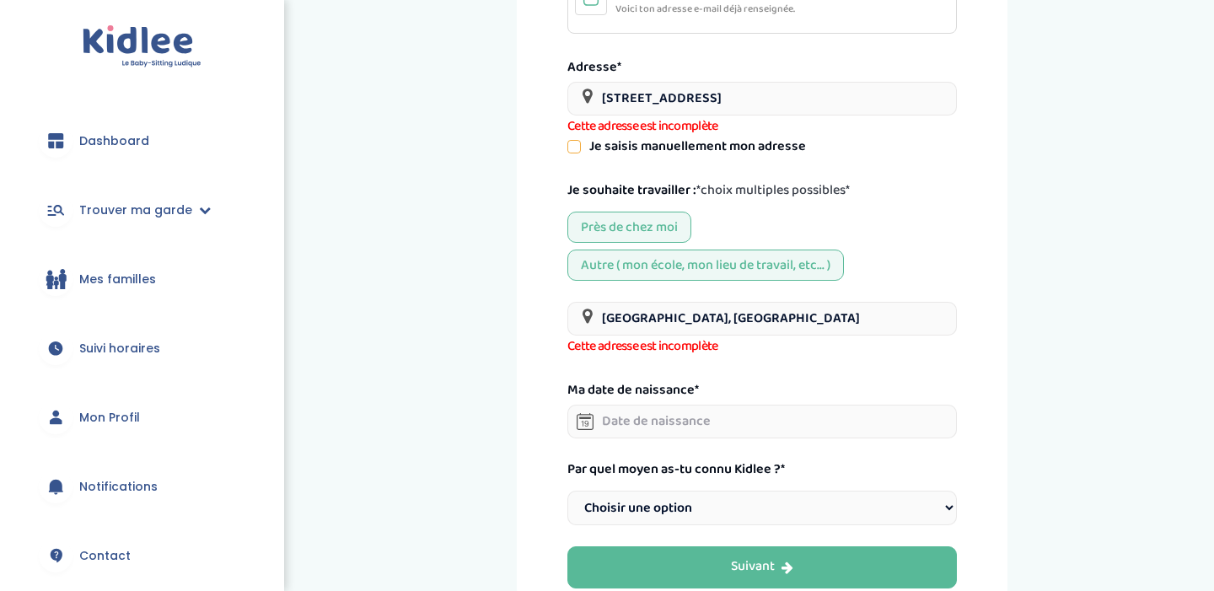
click at [732, 60] on div "Adresse* 26 rue florian" at bounding box center [761, 85] width 389 height 61
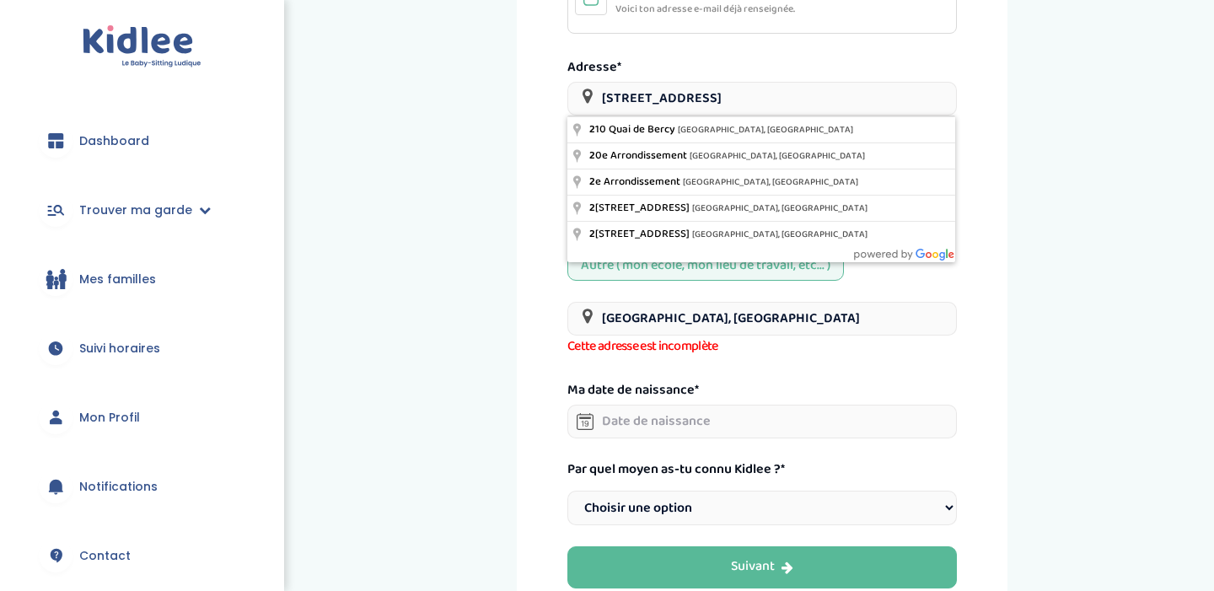
click at [711, 97] on input "26 rue florian" at bounding box center [761, 99] width 389 height 34
click at [727, 61] on div "Adresse* 26 rue florian" at bounding box center [761, 85] width 389 height 61
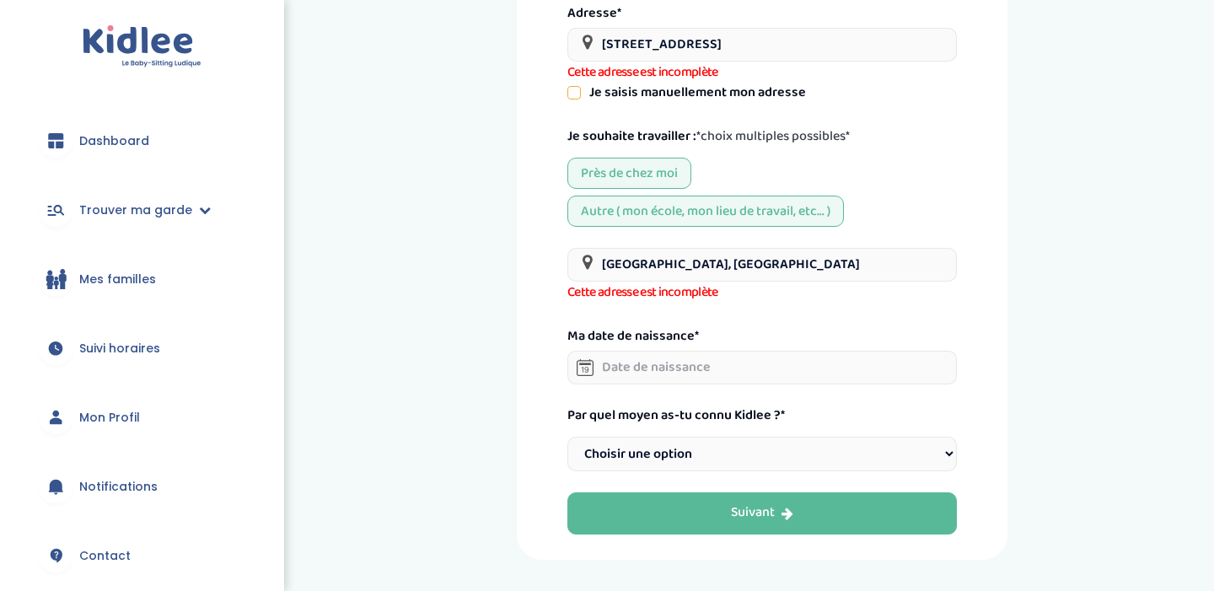
scroll to position [458, 0]
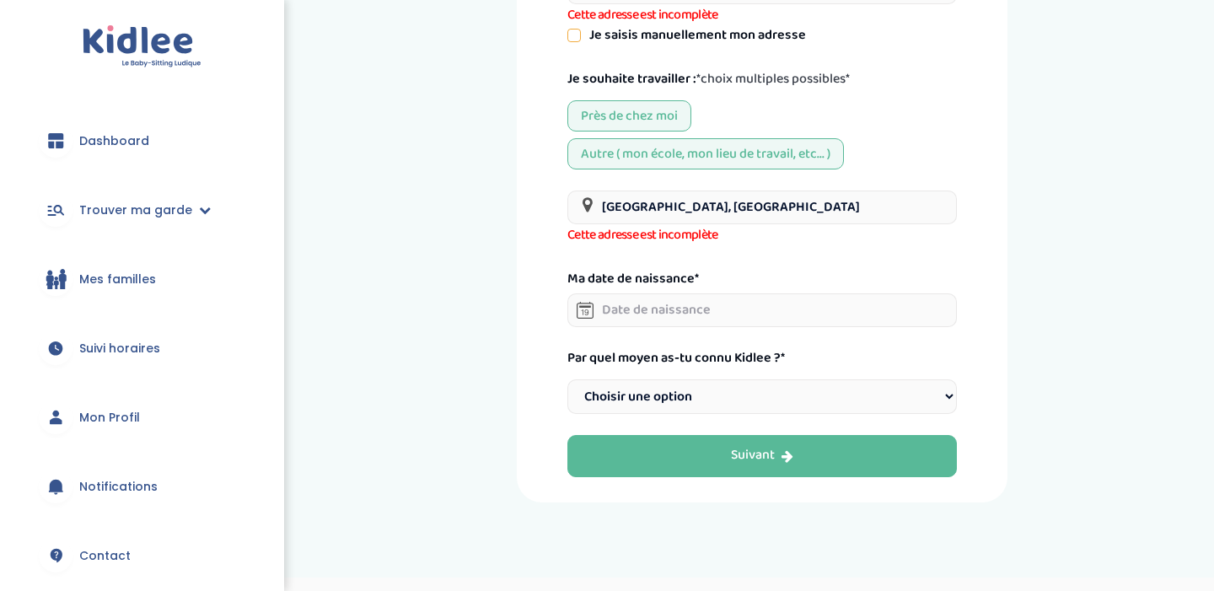
click at [722, 302] on input "text" at bounding box center [761, 310] width 389 height 34
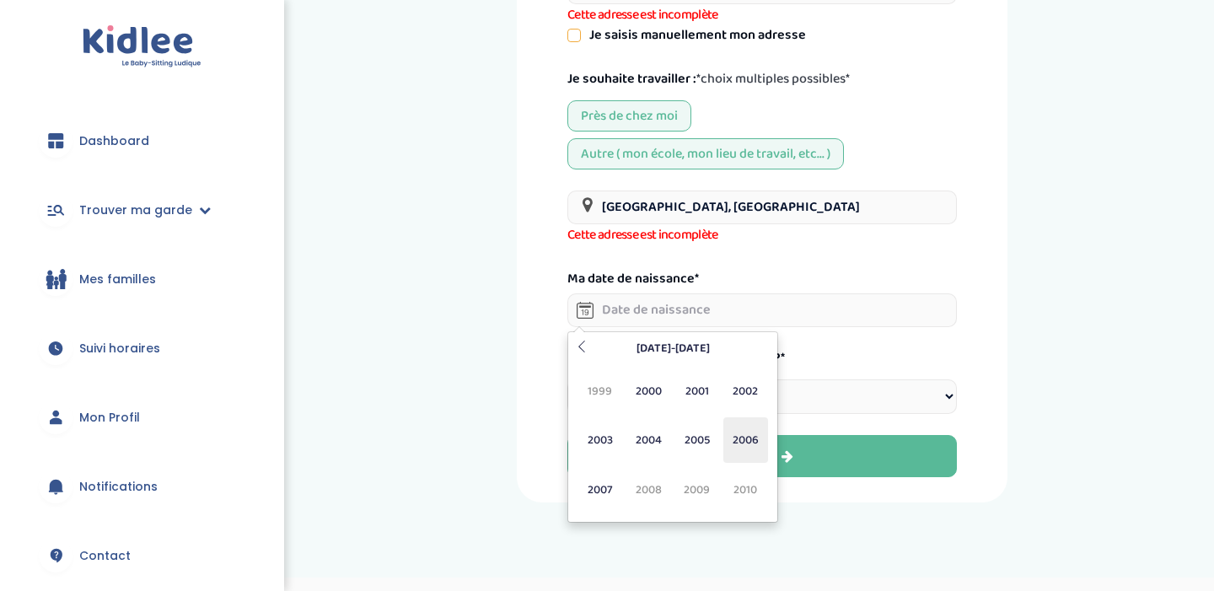
click at [749, 438] on span "2006" at bounding box center [745, 440] width 45 height 46
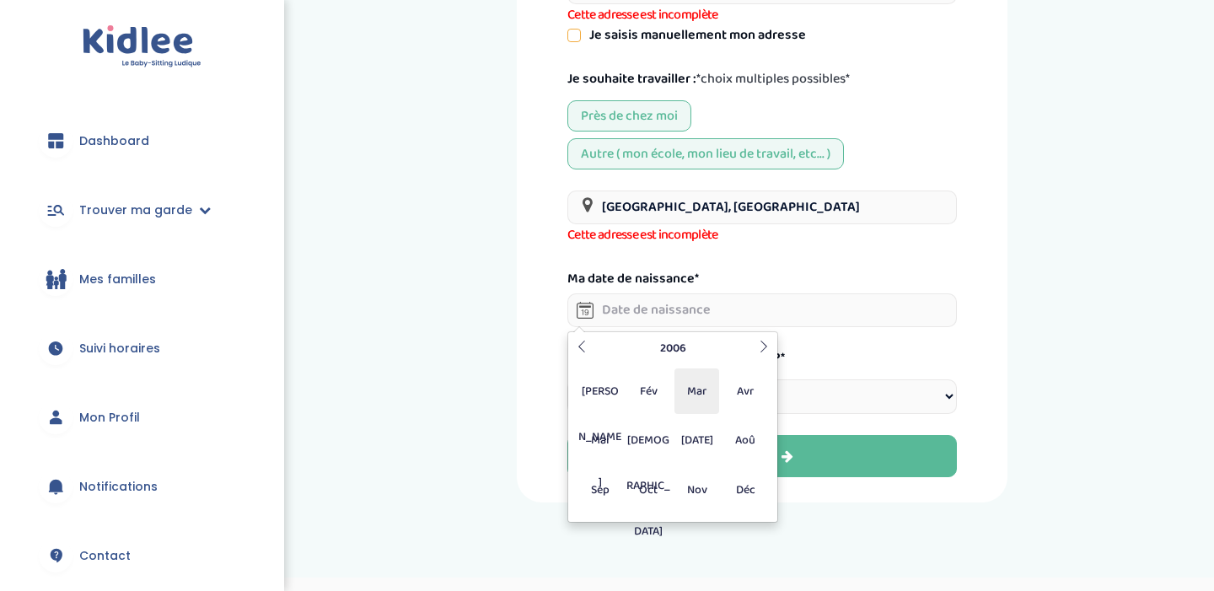
click at [694, 399] on span "Mar" at bounding box center [696, 391] width 45 height 46
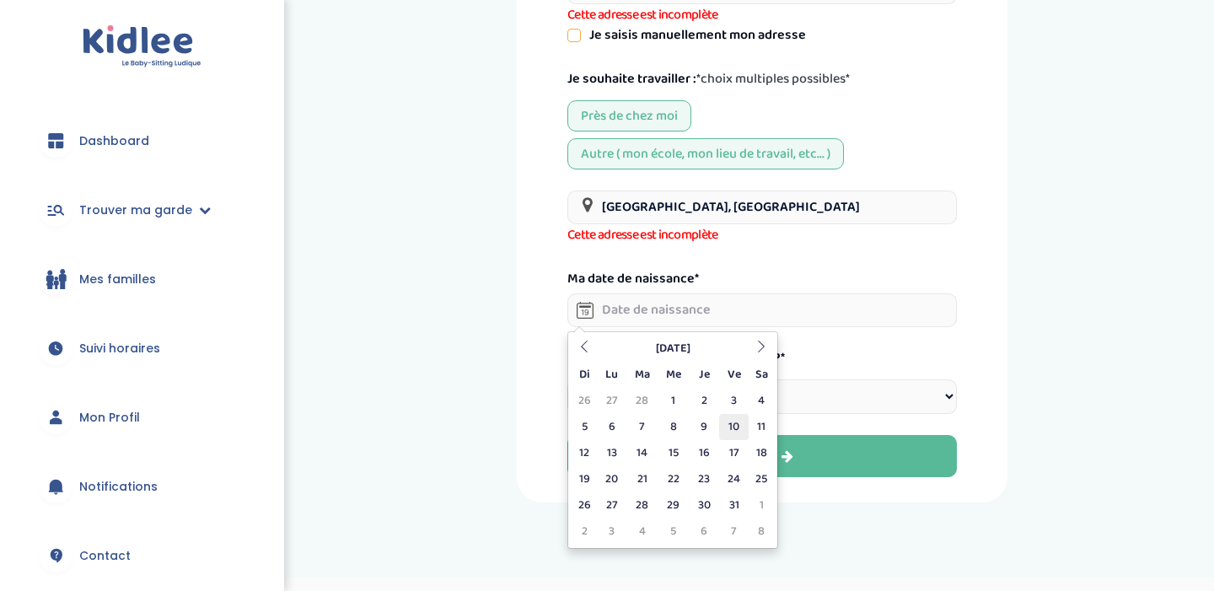
click at [728, 430] on td "10" at bounding box center [733, 427] width 29 height 26
type input "10-03-2006"
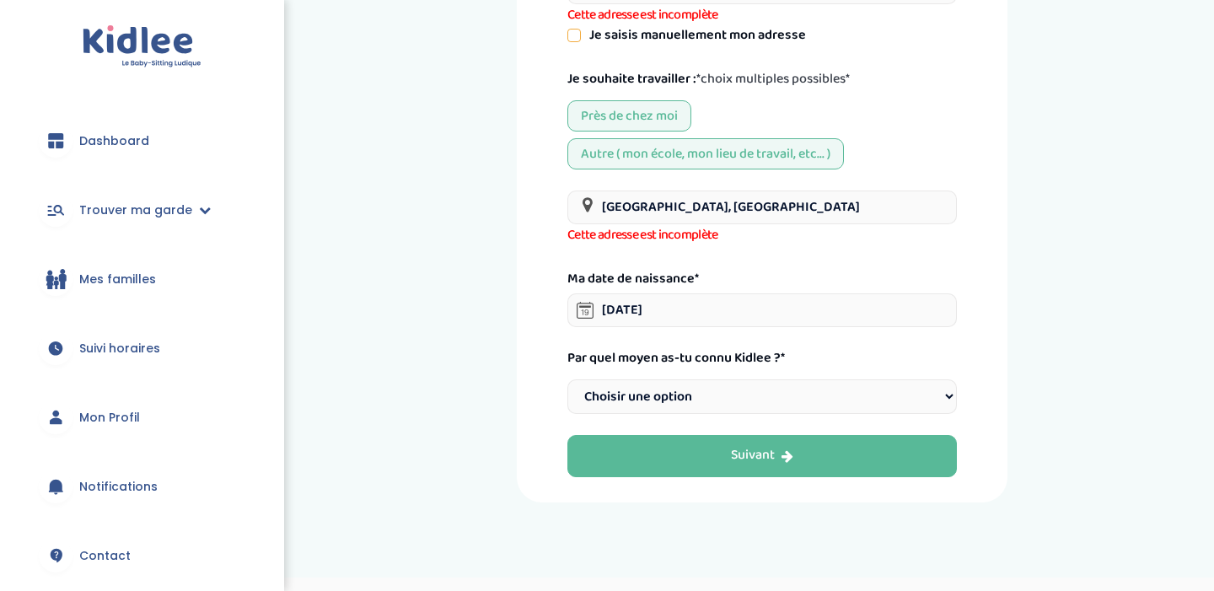
click at [748, 402] on select "Choisir une option Bouche à Oreille Google Plateforme Gens de confiance Faceboo…" at bounding box center [761, 396] width 389 height 35
select select "1"
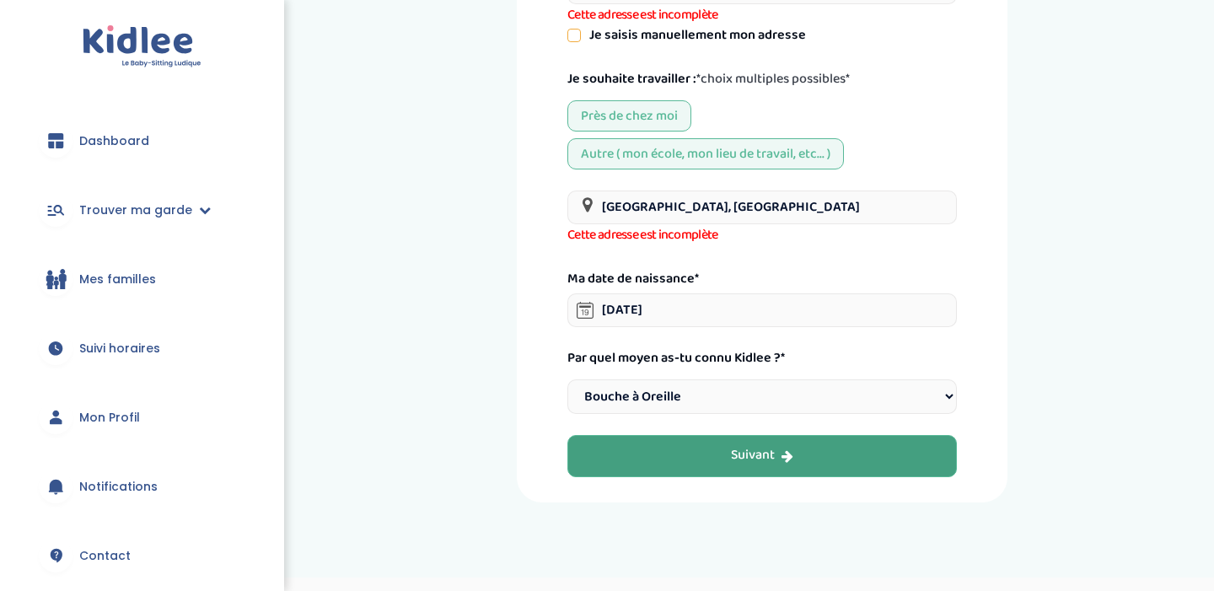
click at [845, 464] on button "Suivant" at bounding box center [761, 456] width 389 height 42
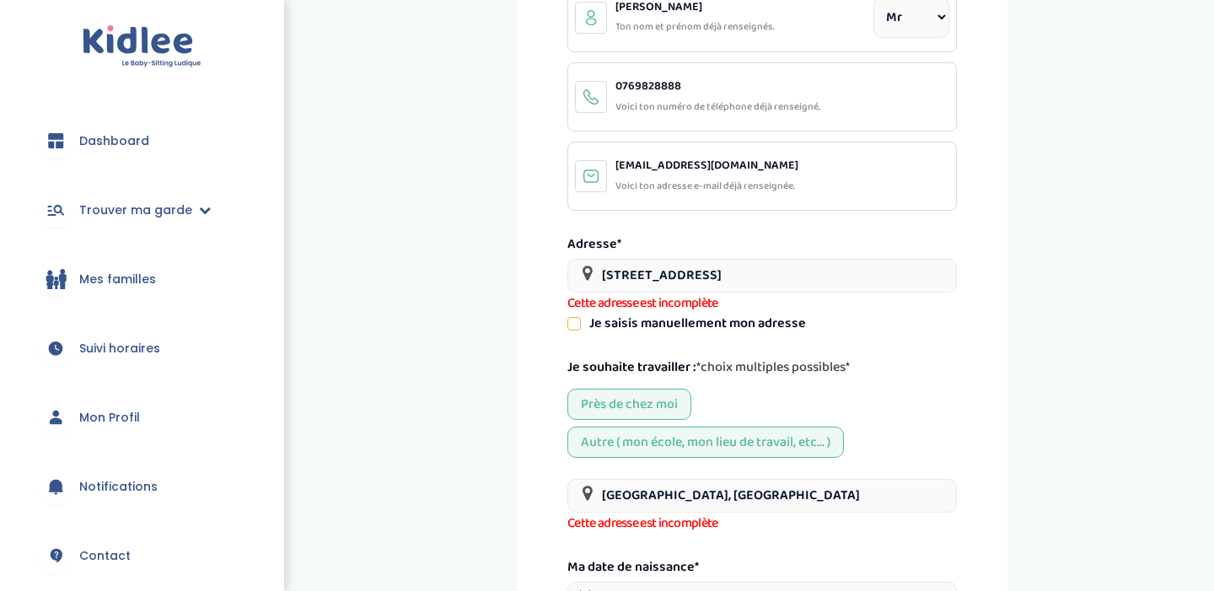
scroll to position [186, 0]
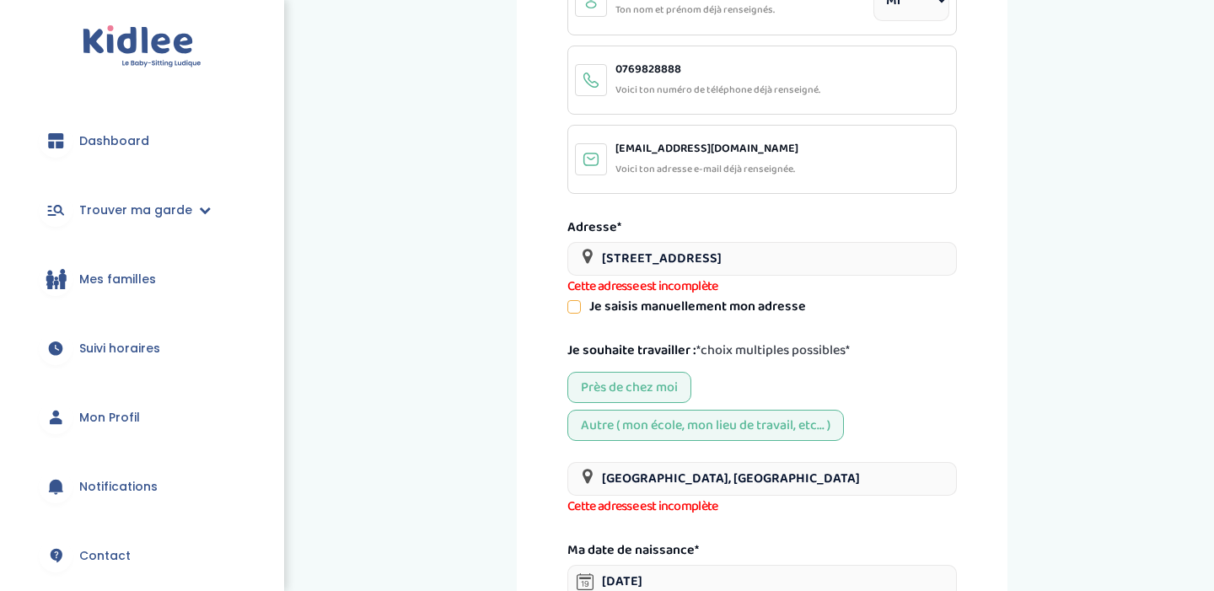
click at [577, 307] on icon at bounding box center [574, 307] width 12 height 12
select select "Paris"
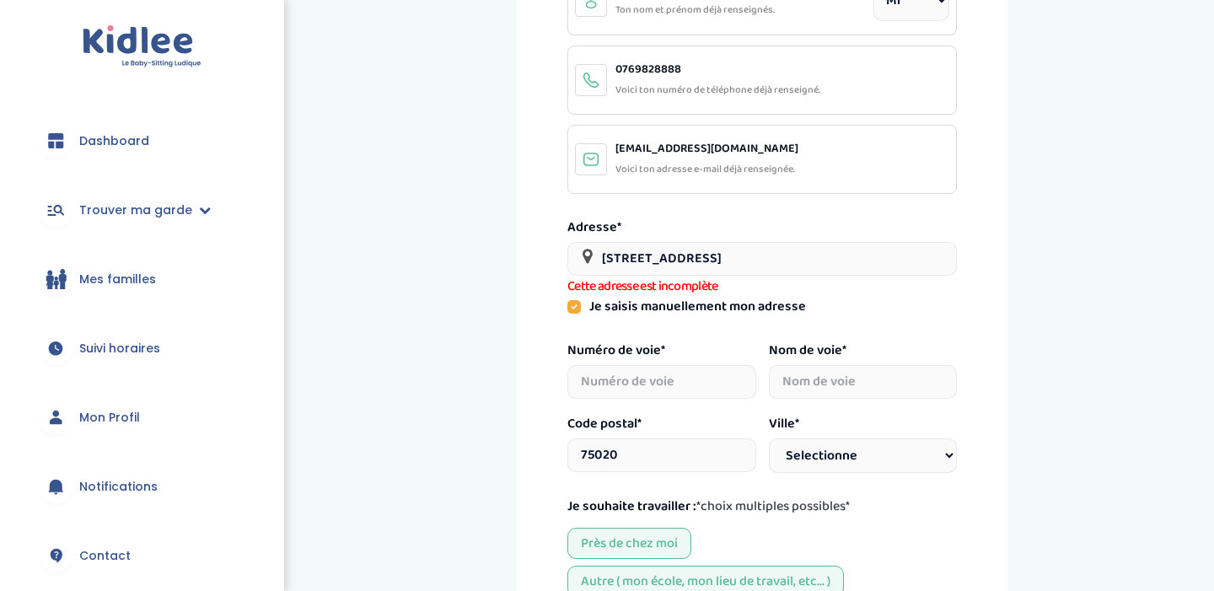
click at [624, 387] on input "number" at bounding box center [661, 382] width 189 height 34
type input "26"
click at [847, 391] on input "text" at bounding box center [863, 382] width 189 height 34
type input "Flori"
type input "n"
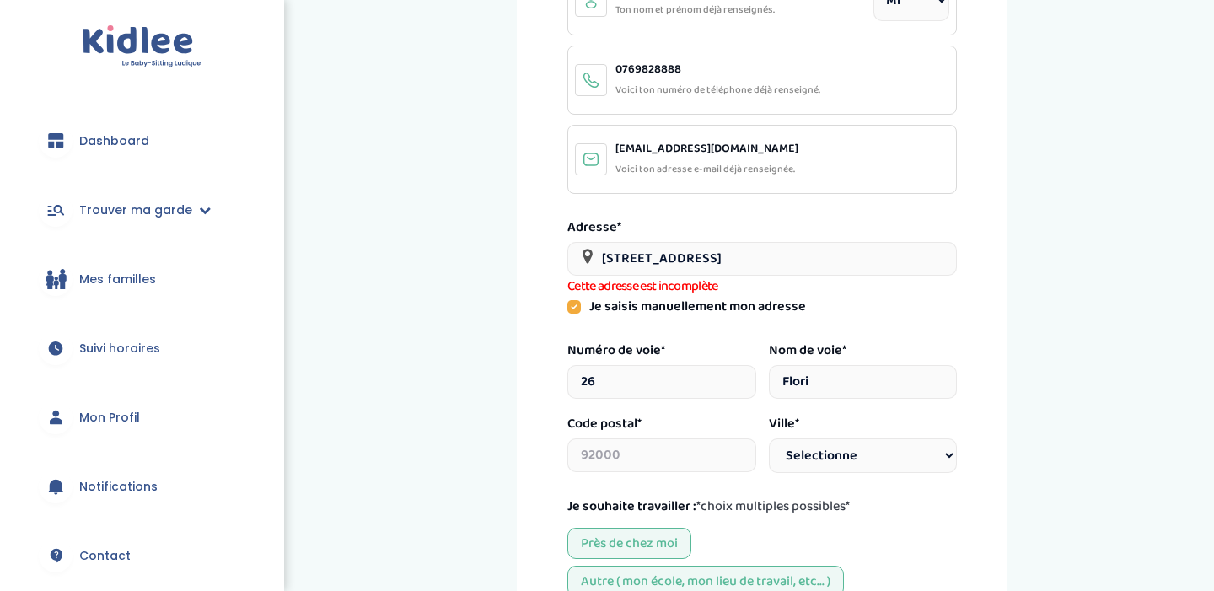
click at [871, 387] on input "Flori" at bounding box center [863, 382] width 189 height 34
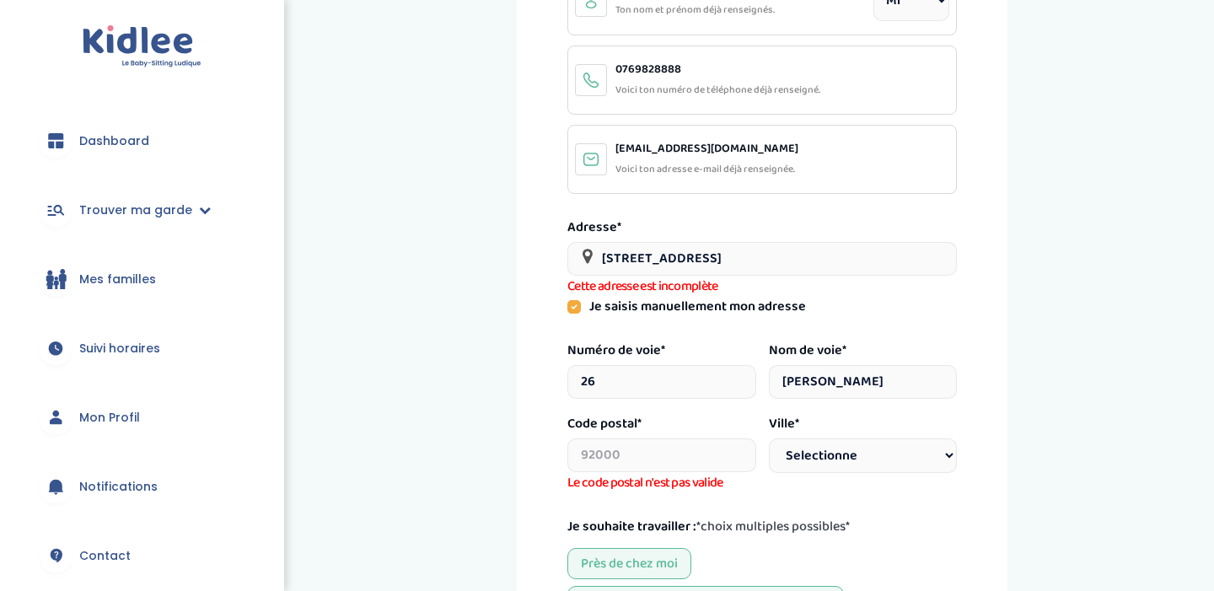
type input "Florian"
click at [634, 453] on input "text" at bounding box center [661, 455] width 189 height 34
type input "75020"
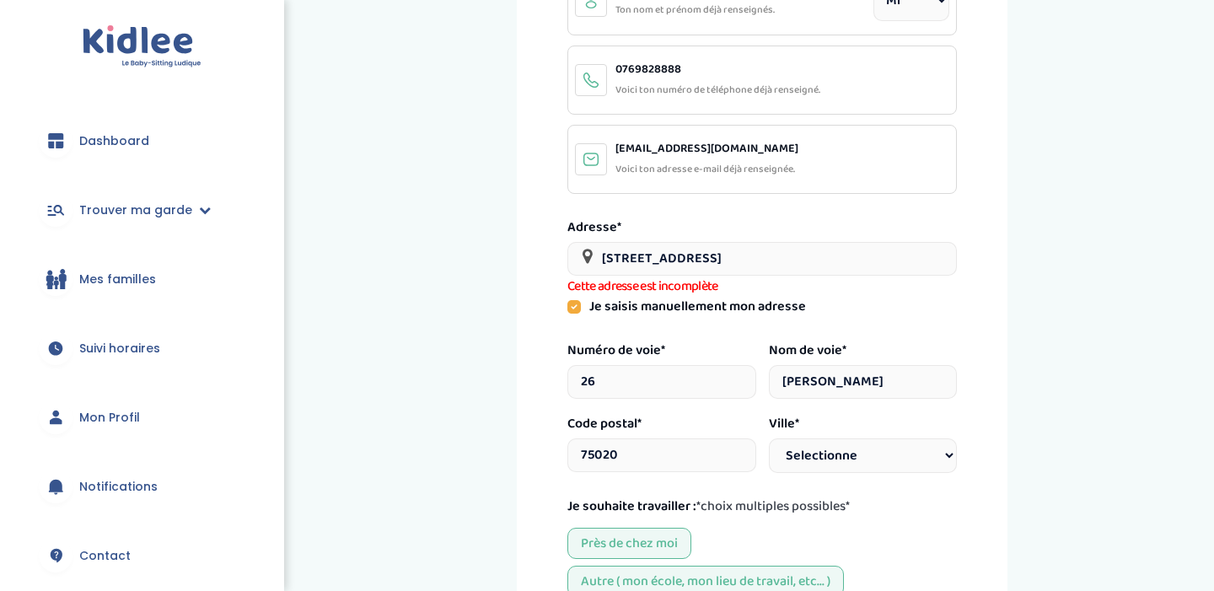
click at [1011, 457] on div "Mes informations personnelles Informations Guilbert Paul Ton nom et prénom déjà…" at bounding box center [761, 391] width 817 height 1078
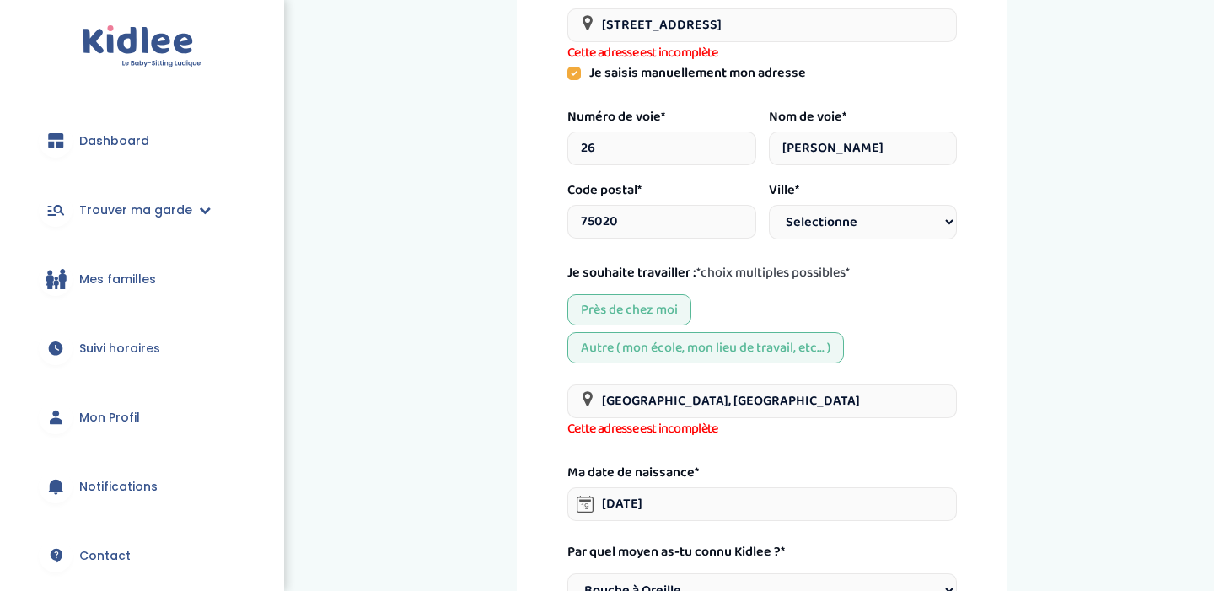
scroll to position [343, 0]
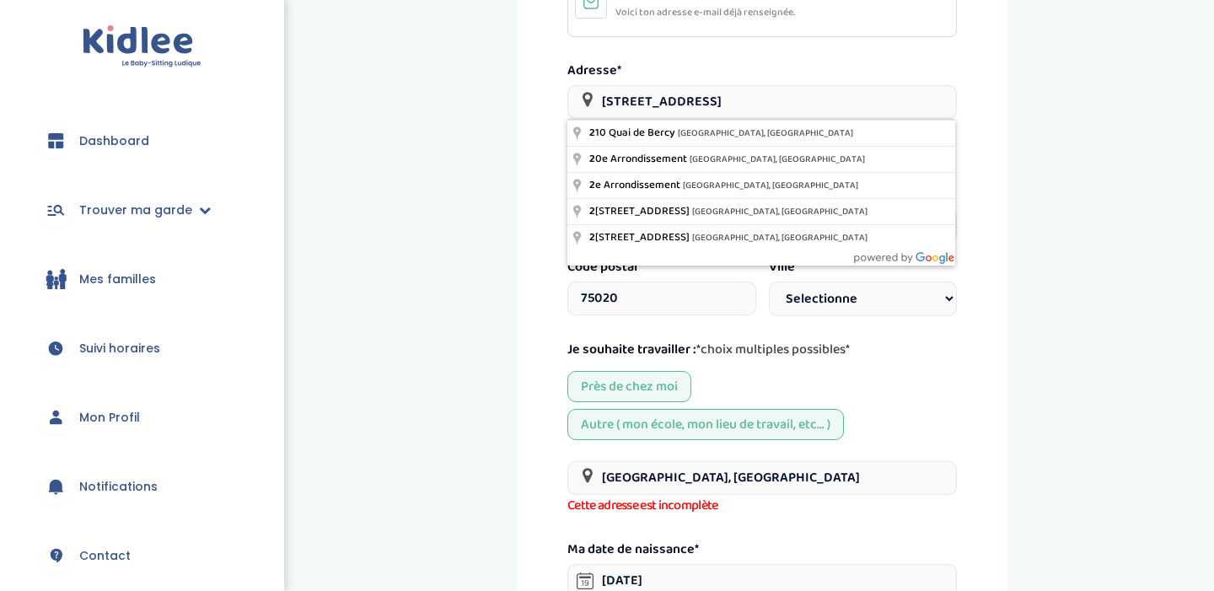
click at [715, 105] on input "26 rue florian" at bounding box center [761, 102] width 389 height 34
click at [469, 151] on div "Mes informations personnelles Informations Guilbert Paul Ton nom et prénom déjà…" at bounding box center [761, 234] width 817 height 1078
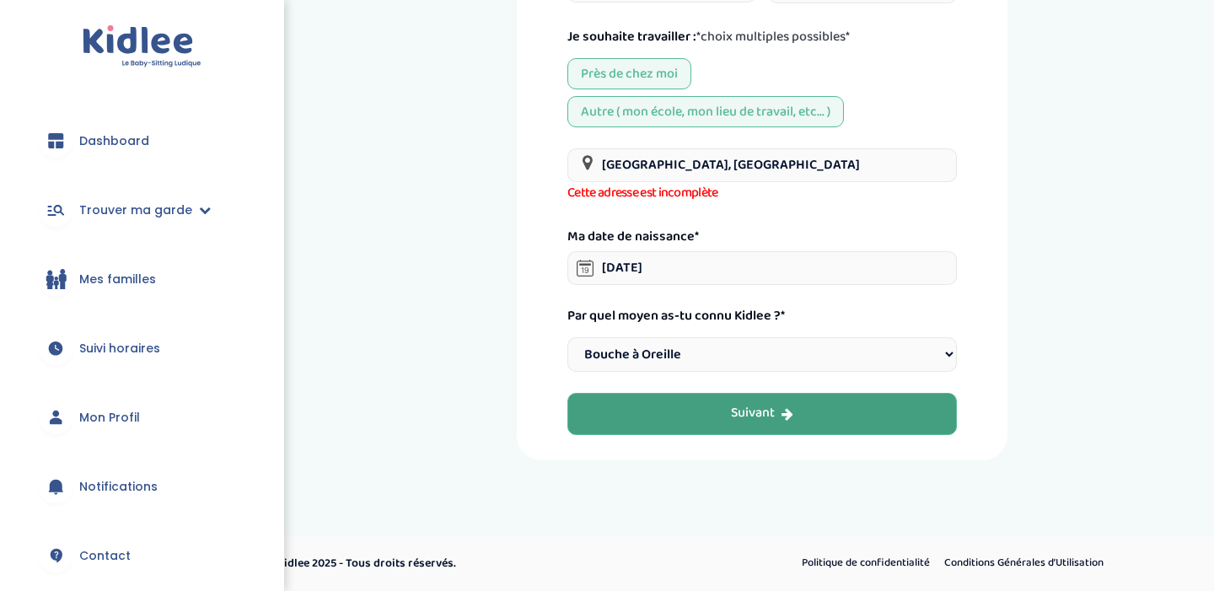
click at [682, 418] on button "Suivant" at bounding box center [761, 414] width 389 height 42
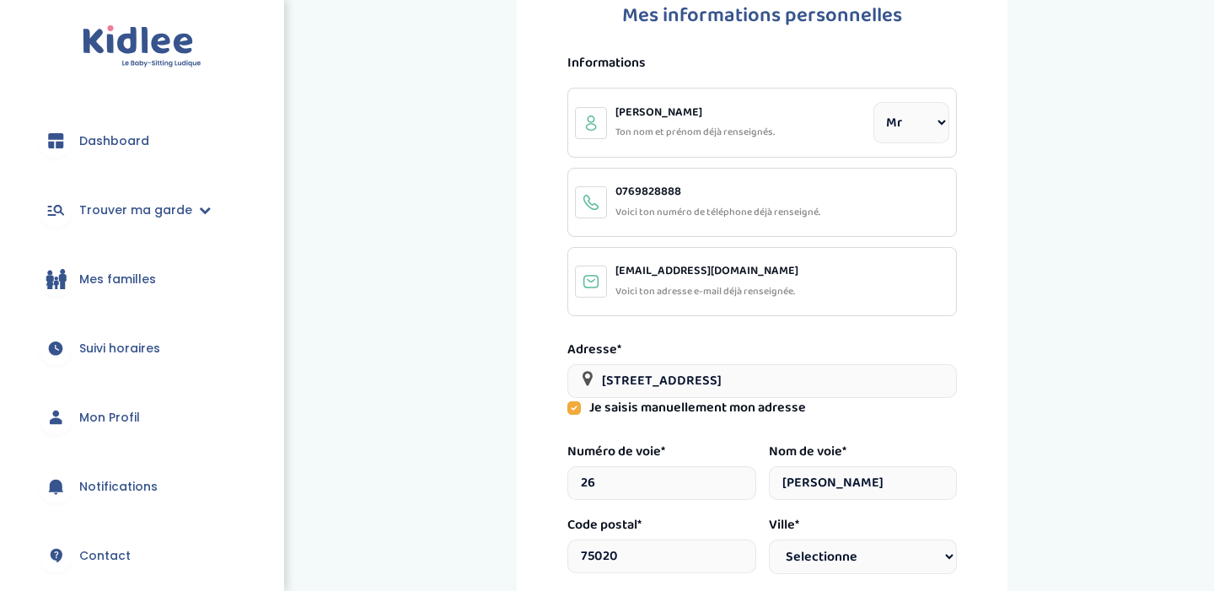
scroll to position [63, 0]
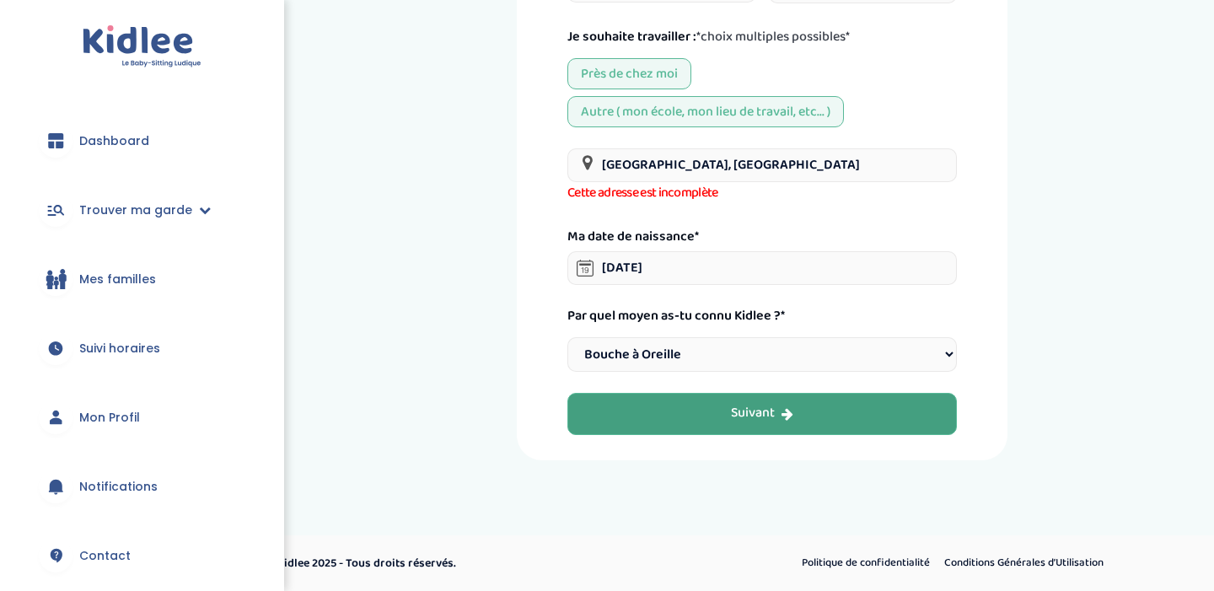
click at [731, 426] on button "Suivant" at bounding box center [761, 414] width 389 height 42
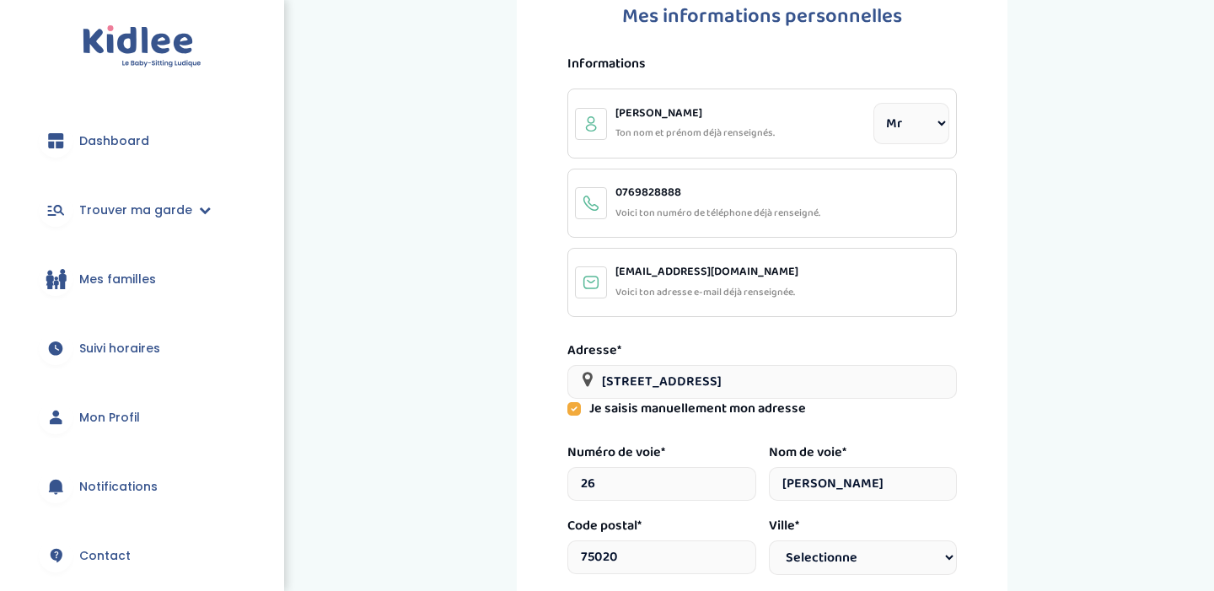
click at [919, 118] on select "Civilité Mr Mme" at bounding box center [911, 123] width 76 height 41
click at [742, 208] on p "Voici ton numéro de téléphone déjà renseigné." at bounding box center [717, 213] width 205 height 20
click at [781, 179] on div "0769828888 Voici ton numéro de téléphone déjà renseigné." at bounding box center [761, 203] width 389 height 69
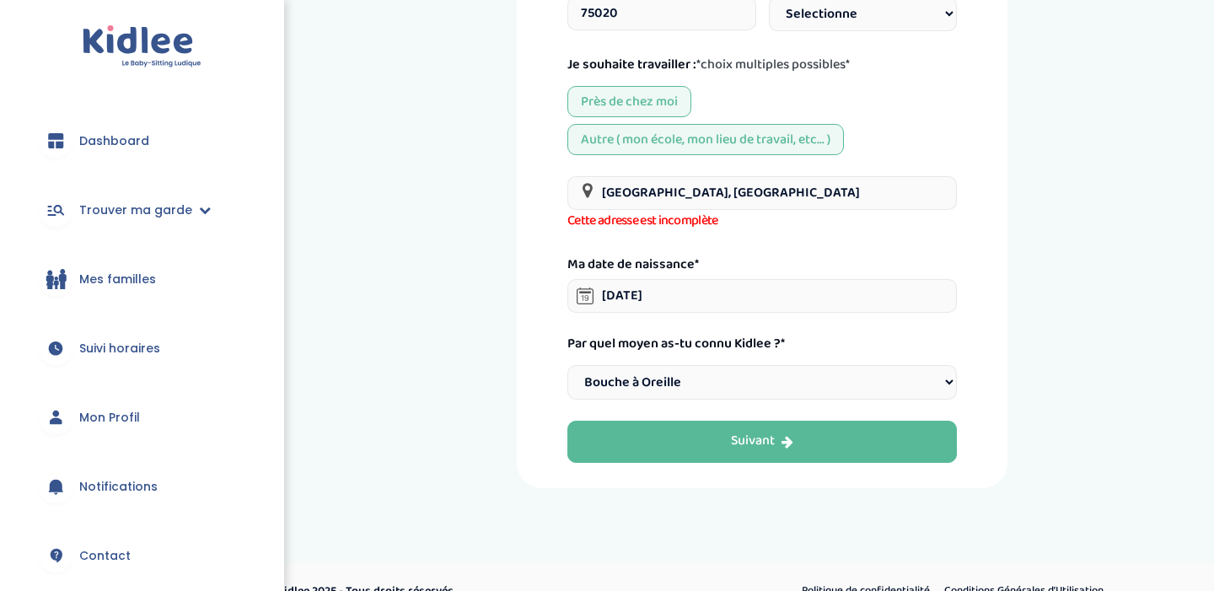
scroll to position [639, 0]
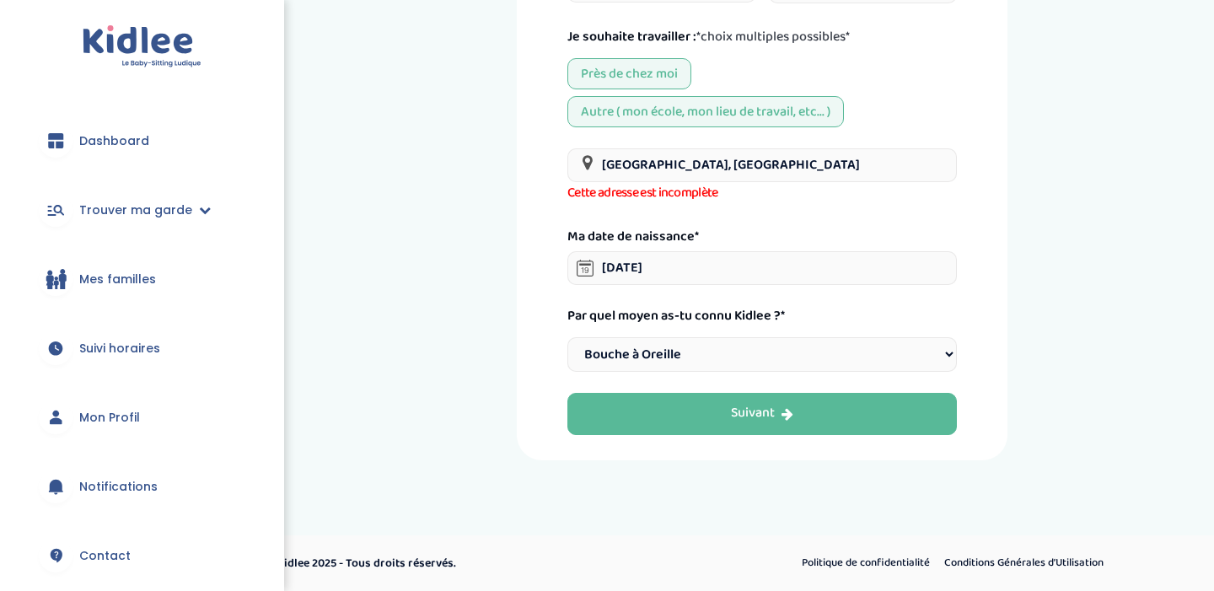
click at [725, 159] on input "Nanterre, France" at bounding box center [761, 165] width 389 height 34
drag, startPoint x: 725, startPoint y: 159, endPoint x: 587, endPoint y: 159, distance: 137.4
click at [587, 159] on div "Nanterre, France" at bounding box center [761, 165] width 389 height 34
drag, startPoint x: 733, startPoint y: 159, endPoint x: 573, endPoint y: 161, distance: 160.1
click at [573, 161] on input "Université paris na" at bounding box center [761, 165] width 389 height 34
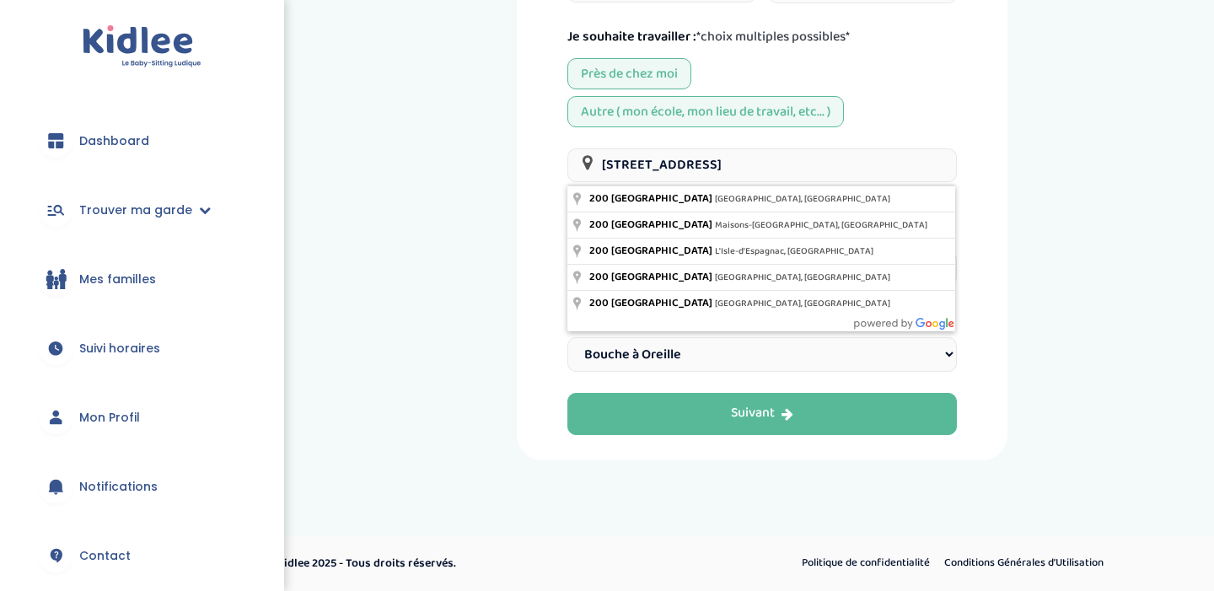
type input "200 Avenue de la République, Nanterre, France"
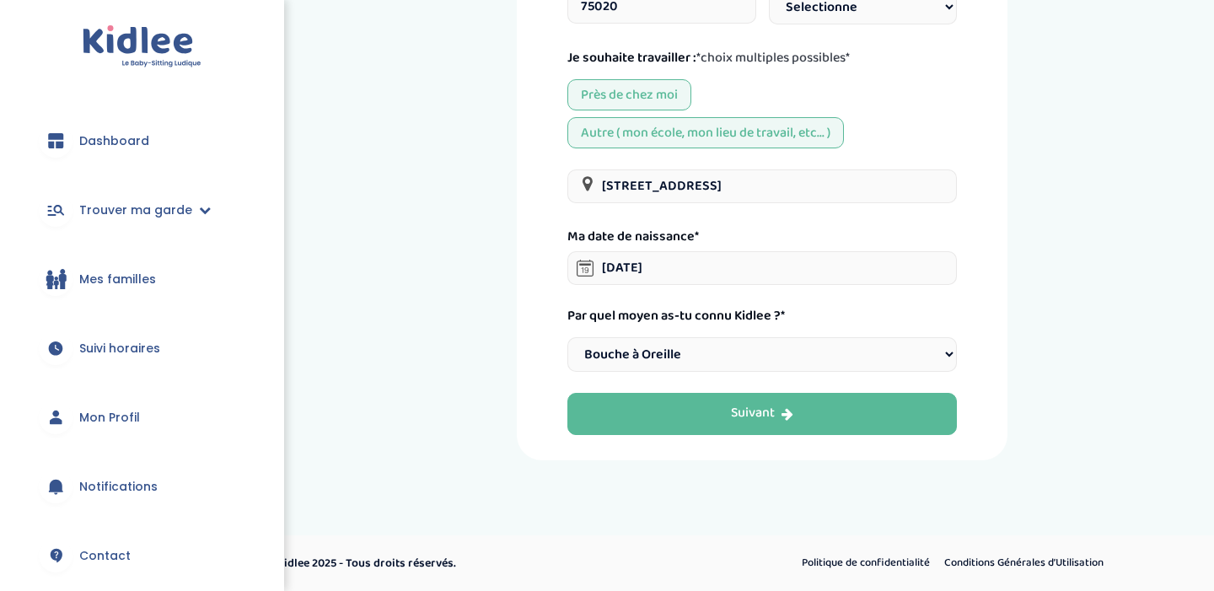
scroll to position [617, 0]
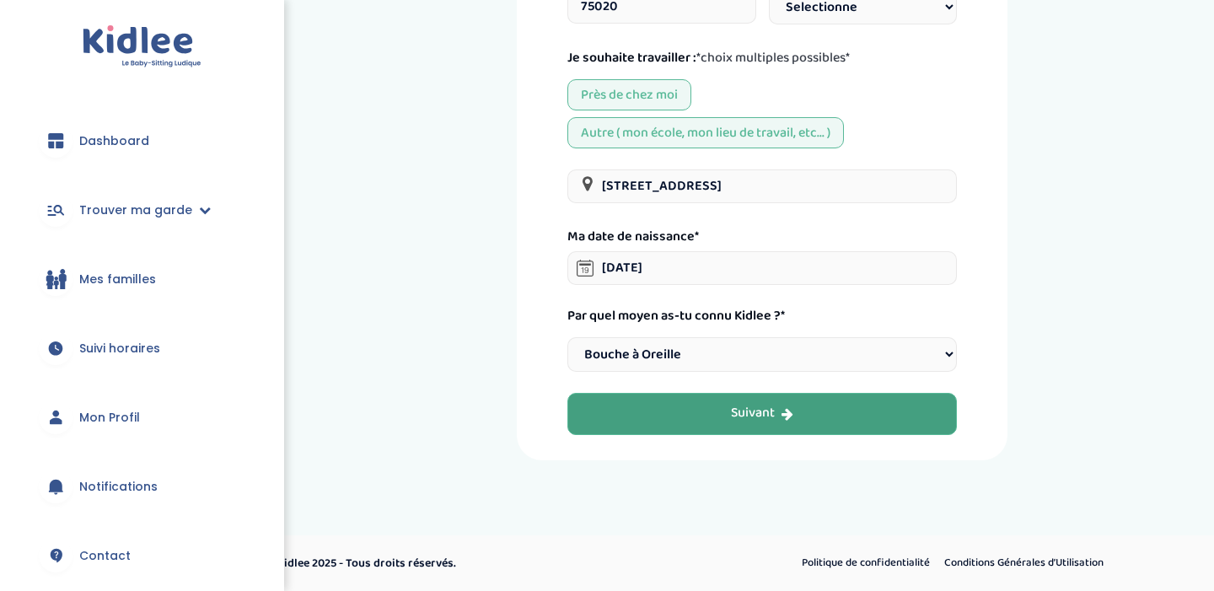
click at [685, 429] on button "Suivant" at bounding box center [761, 414] width 389 height 42
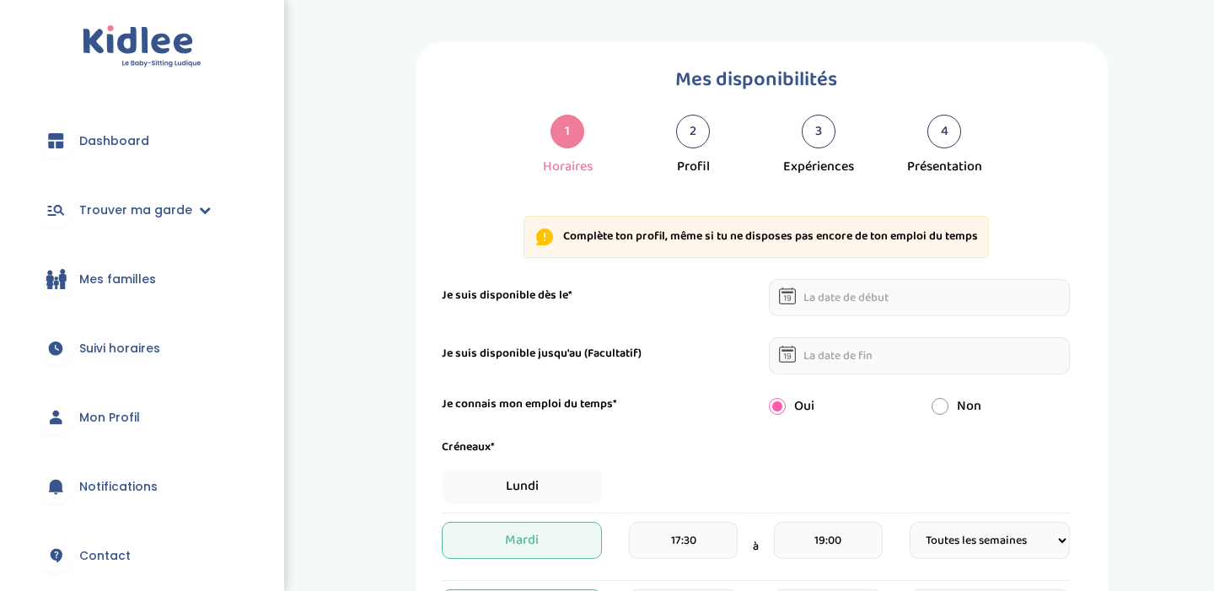
select select "1"
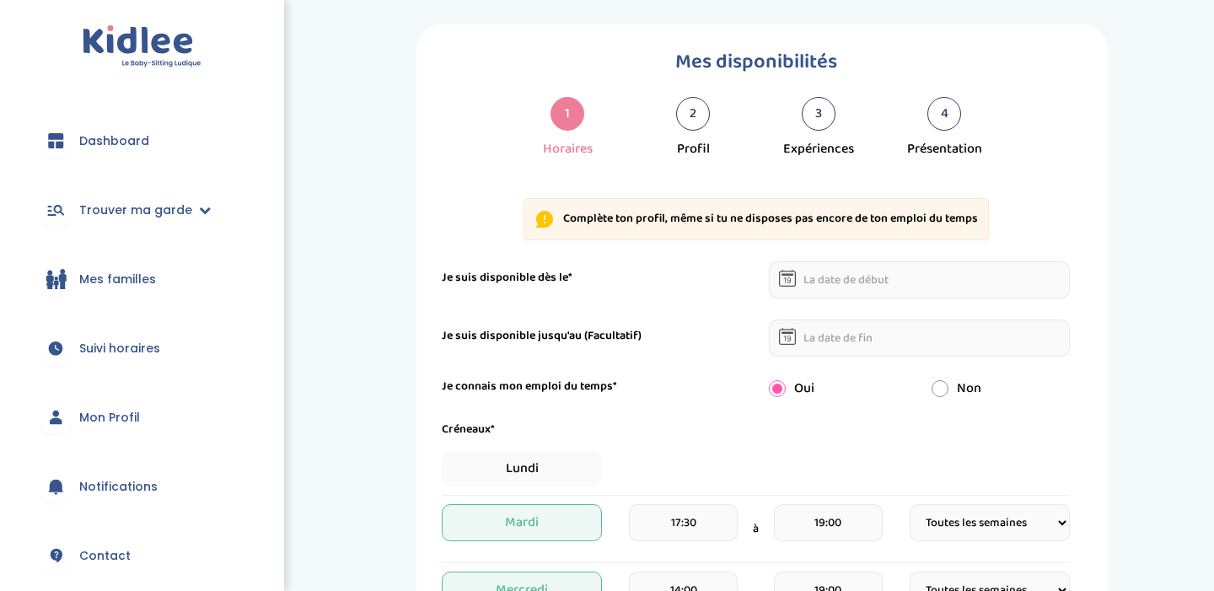
scroll to position [47, 0]
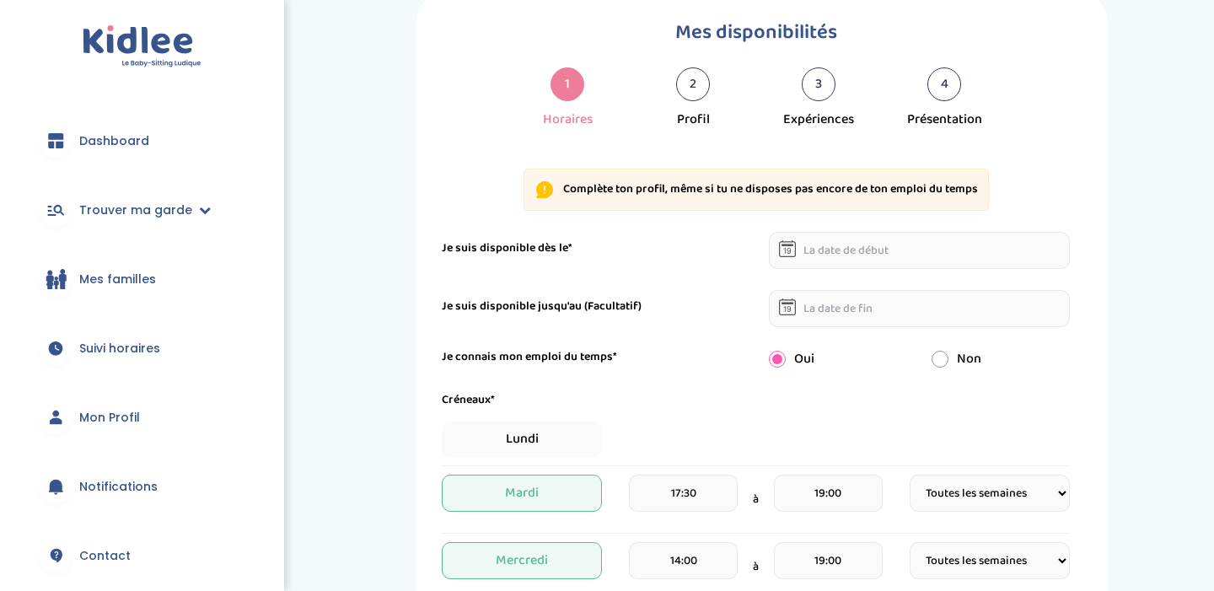
click at [865, 232] on input "text" at bounding box center [920, 250] width 302 height 37
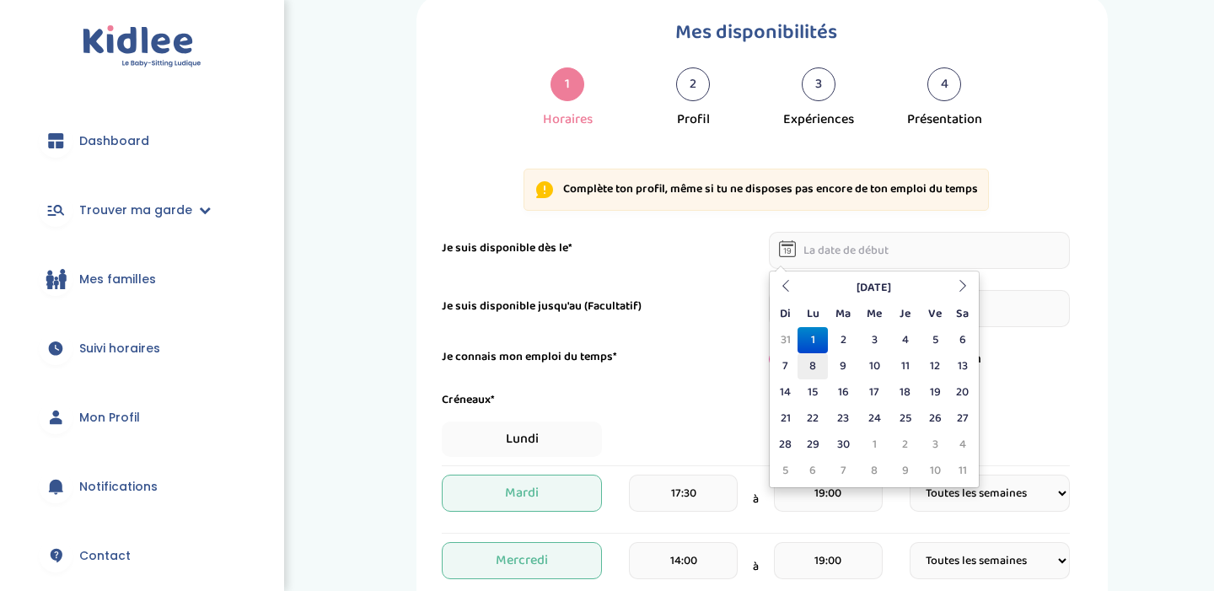
click at [814, 368] on td "8" at bounding box center [811, 366] width 29 height 26
type input "[DATE]"
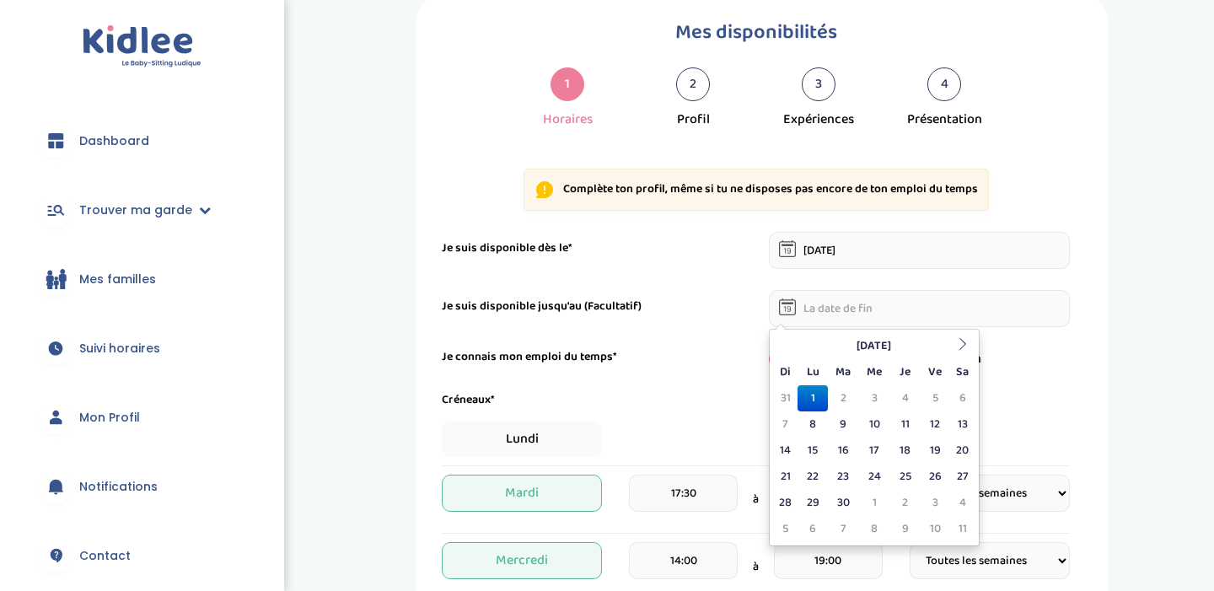
click at [853, 320] on input "text" at bounding box center [920, 308] width 302 height 37
click at [965, 341] on icon at bounding box center [963, 344] width 12 height 12
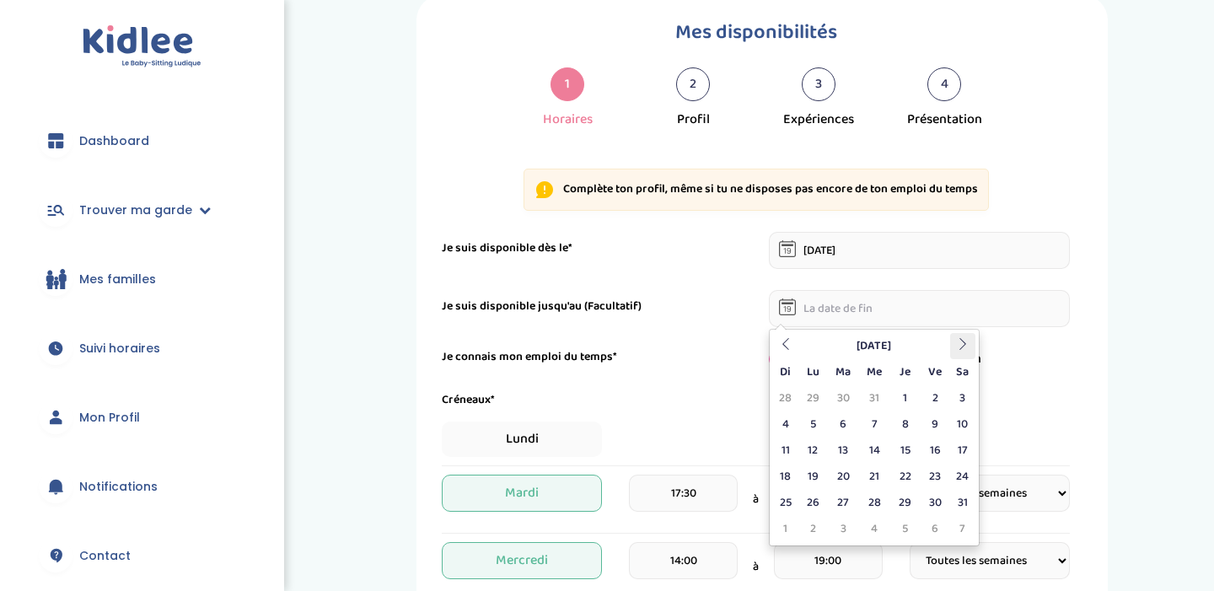
click at [965, 341] on icon at bounding box center [963, 344] width 12 height 12
click at [964, 341] on icon at bounding box center [963, 344] width 12 height 12
click at [967, 502] on td "30" at bounding box center [962, 503] width 25 height 26
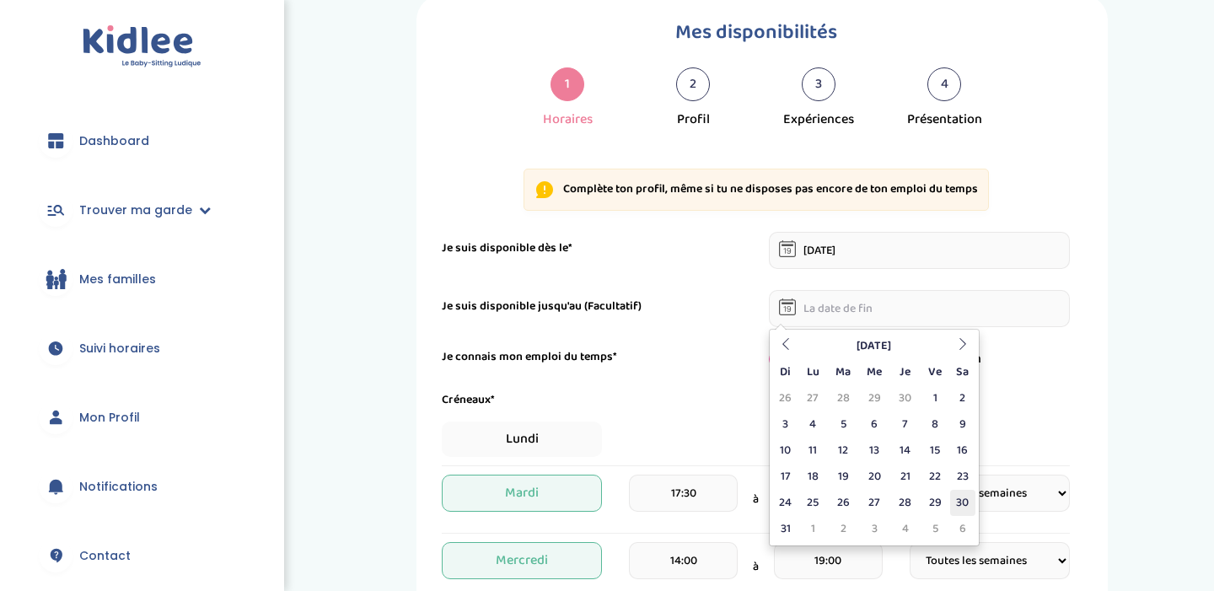
type input "[DATE]"
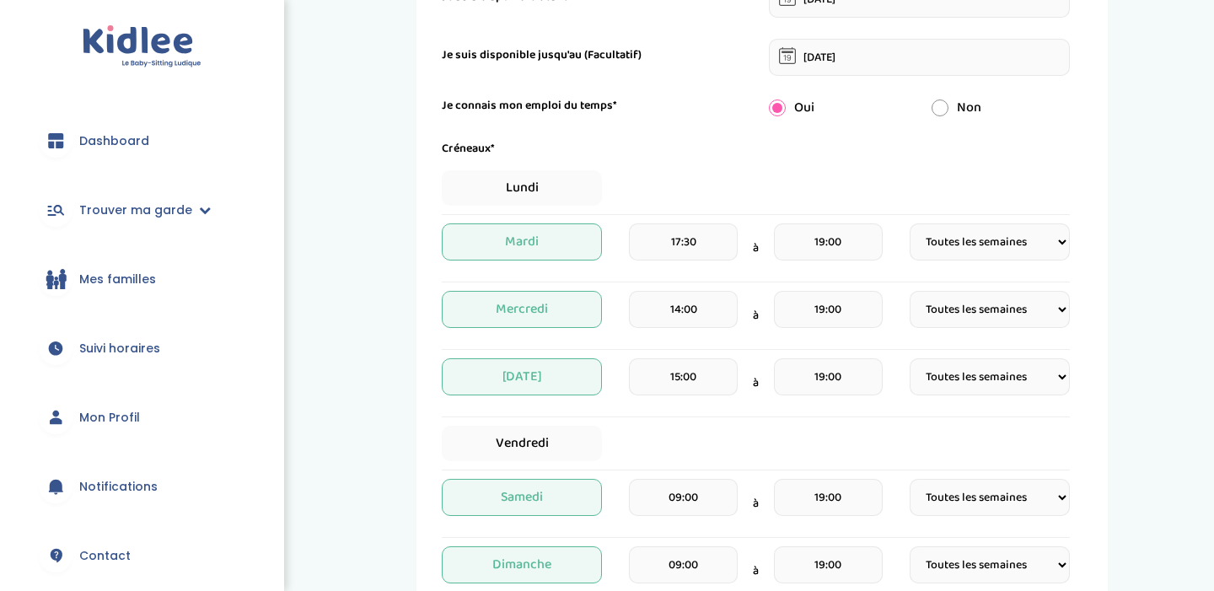
scroll to position [303, 0]
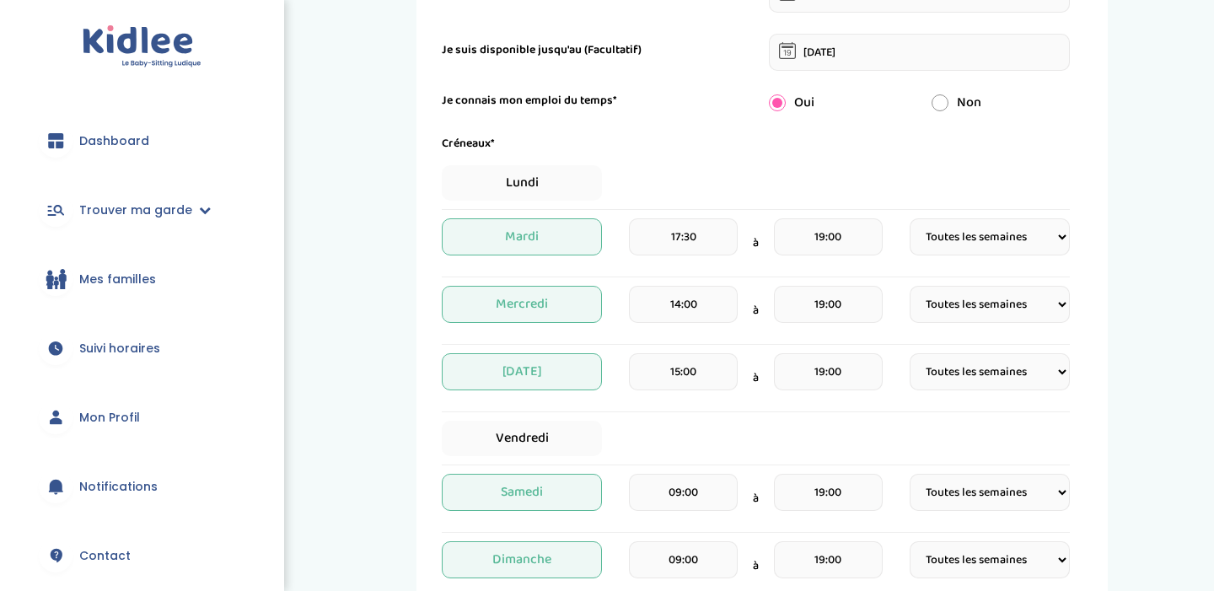
click at [975, 251] on select "Fréquence Toutes les semaines Toutes les 2 semaines Tous les mois" at bounding box center [989, 236] width 160 height 37
click at [535, 178] on span "Lundi" at bounding box center [522, 182] width 160 height 35
select select "1"
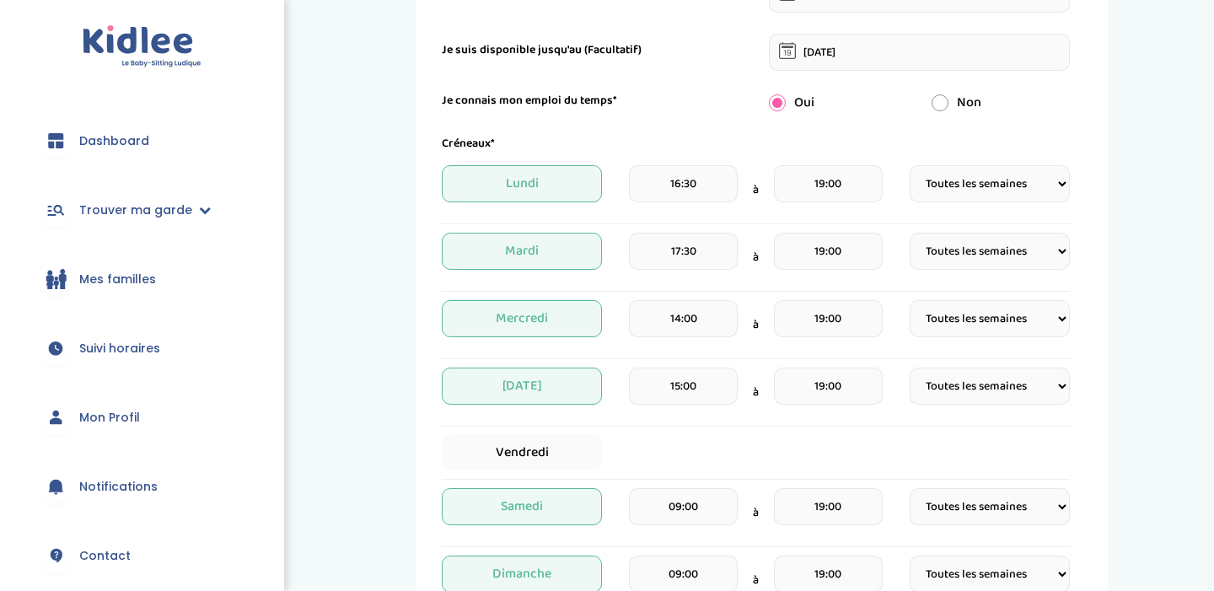
click at [565, 191] on span "Lundi" at bounding box center [522, 183] width 160 height 37
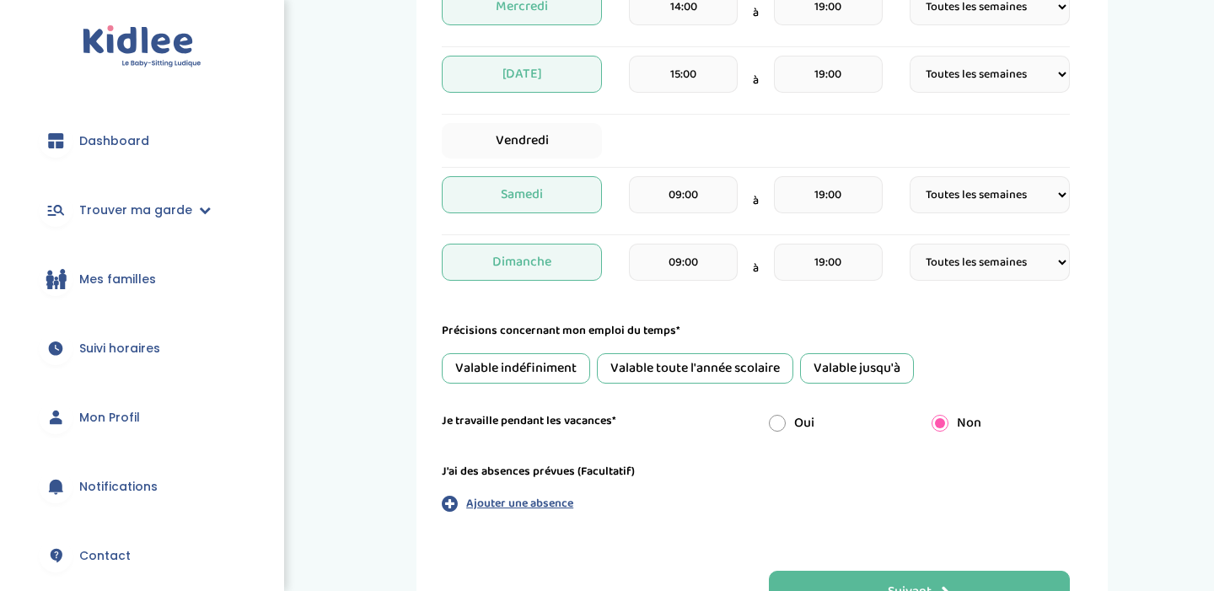
scroll to position [621, 0]
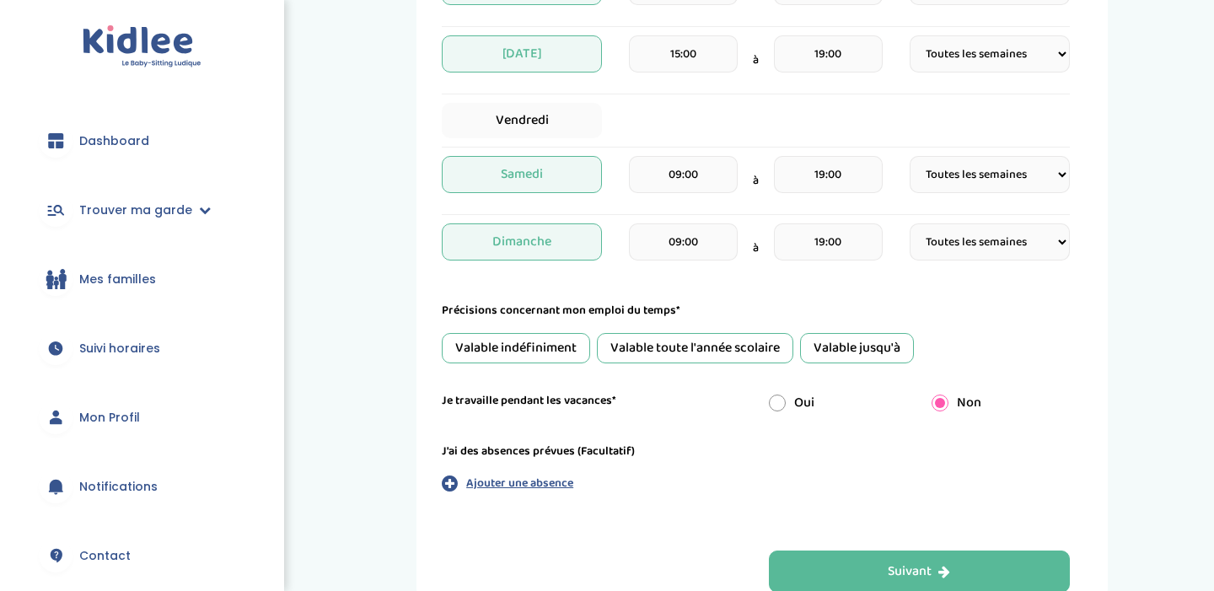
click at [555, 343] on div "Valable indéfiniment" at bounding box center [516, 348] width 148 height 30
click at [546, 478] on p "Ajouter une absence" at bounding box center [519, 483] width 107 height 18
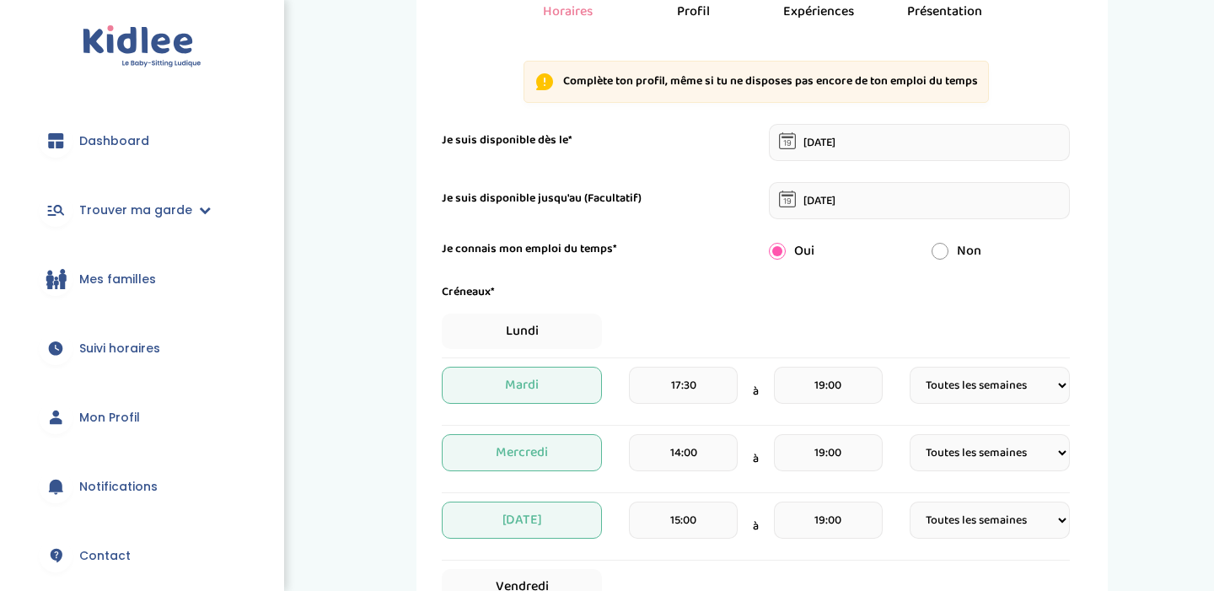
scroll to position [0, 0]
